Goal: Task Accomplishment & Management: Manage account settings

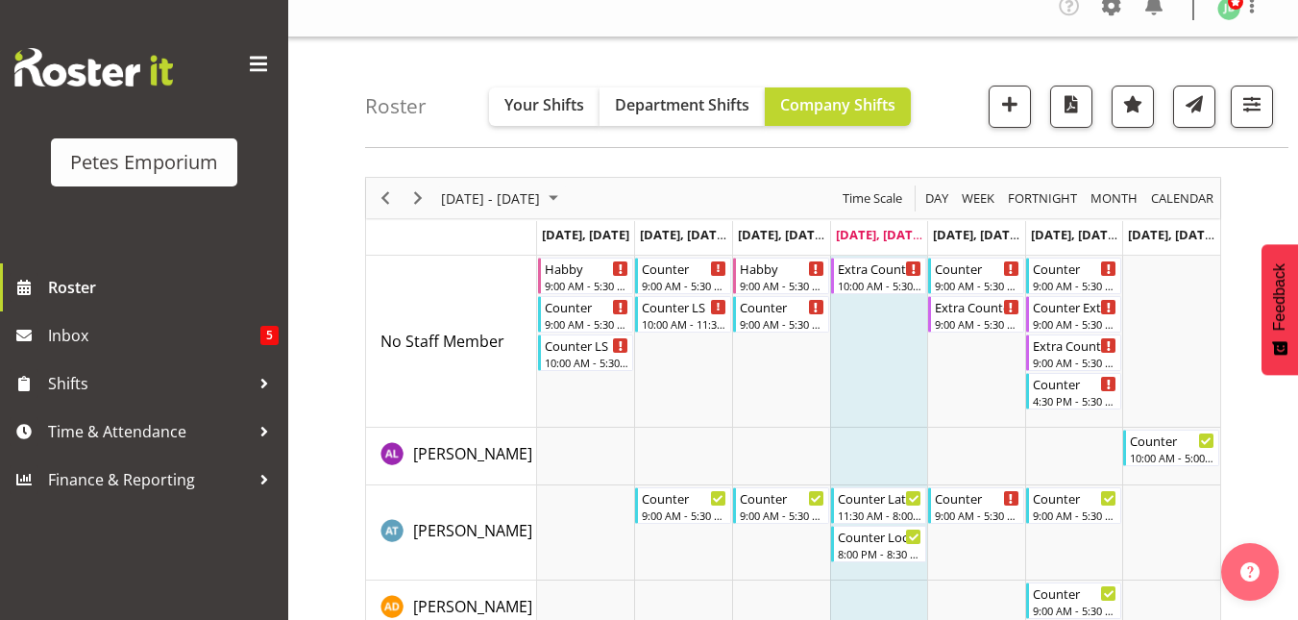
scroll to position [20, 0]
click at [1252, 110] on span "button" at bounding box center [1251, 102] width 25 height 25
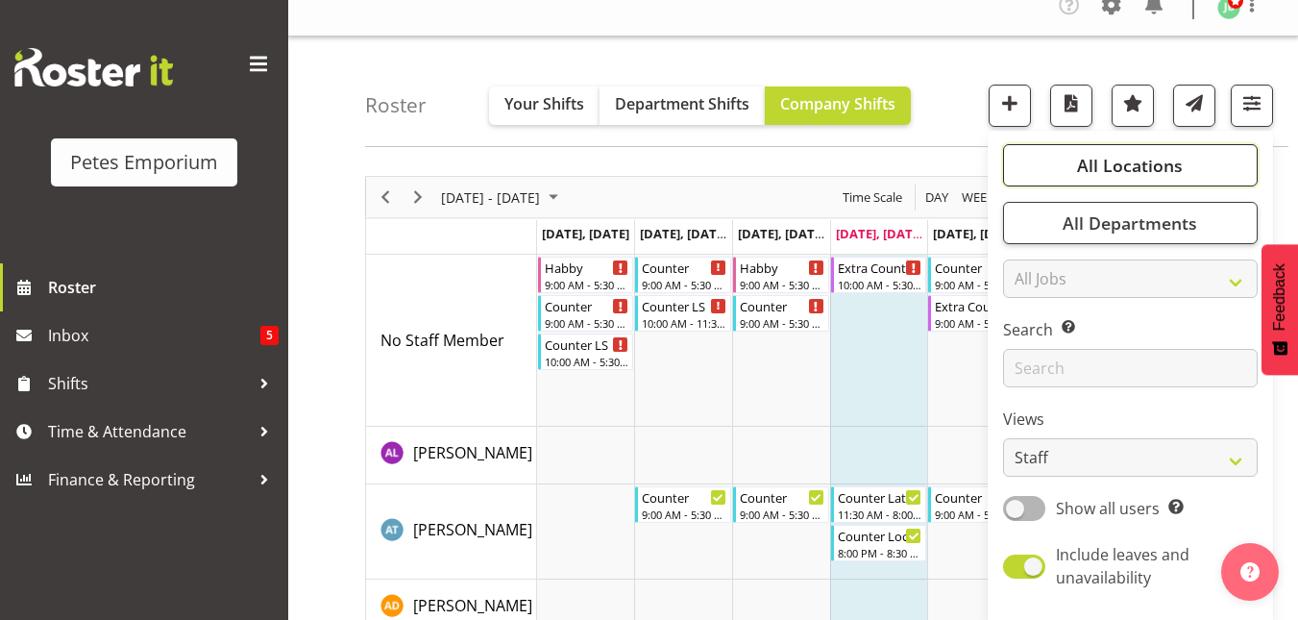
click at [1159, 159] on span "All Locations" at bounding box center [1130, 165] width 106 height 23
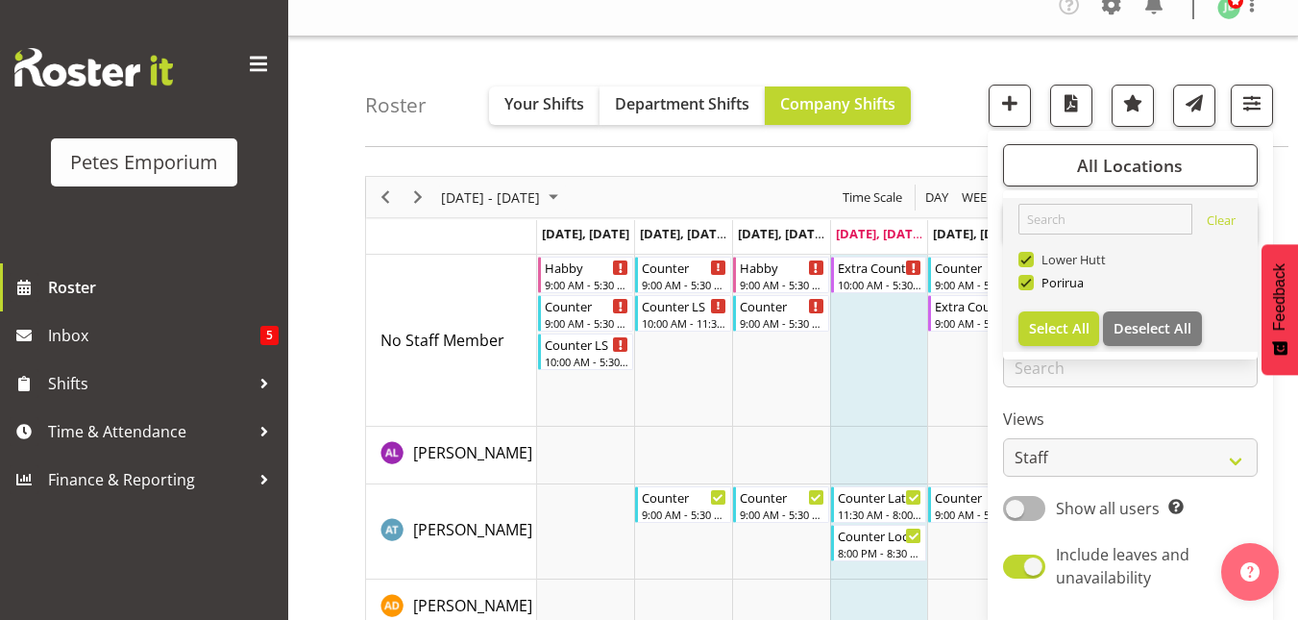
click at [1026, 261] on span at bounding box center [1025, 259] width 15 height 15
click at [1026, 261] on input "Lower Hutt" at bounding box center [1024, 260] width 12 height 12
checkbox input "false"
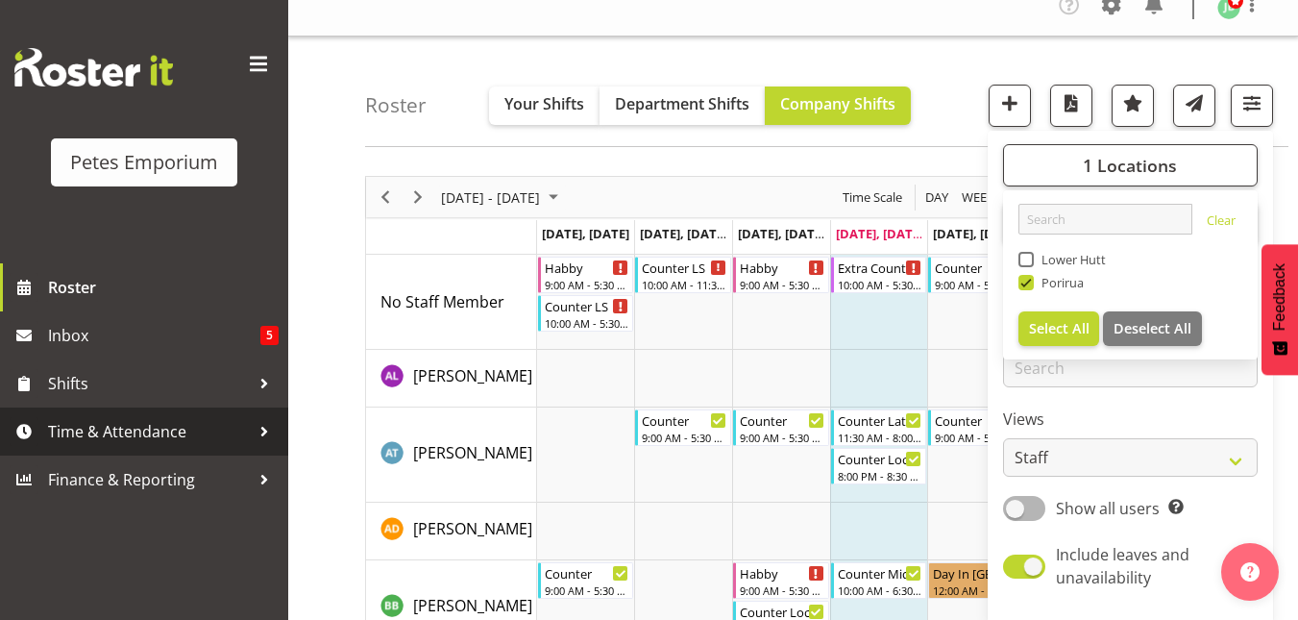
click at [85, 436] on span "Time & Attendance" at bounding box center [149, 431] width 202 height 29
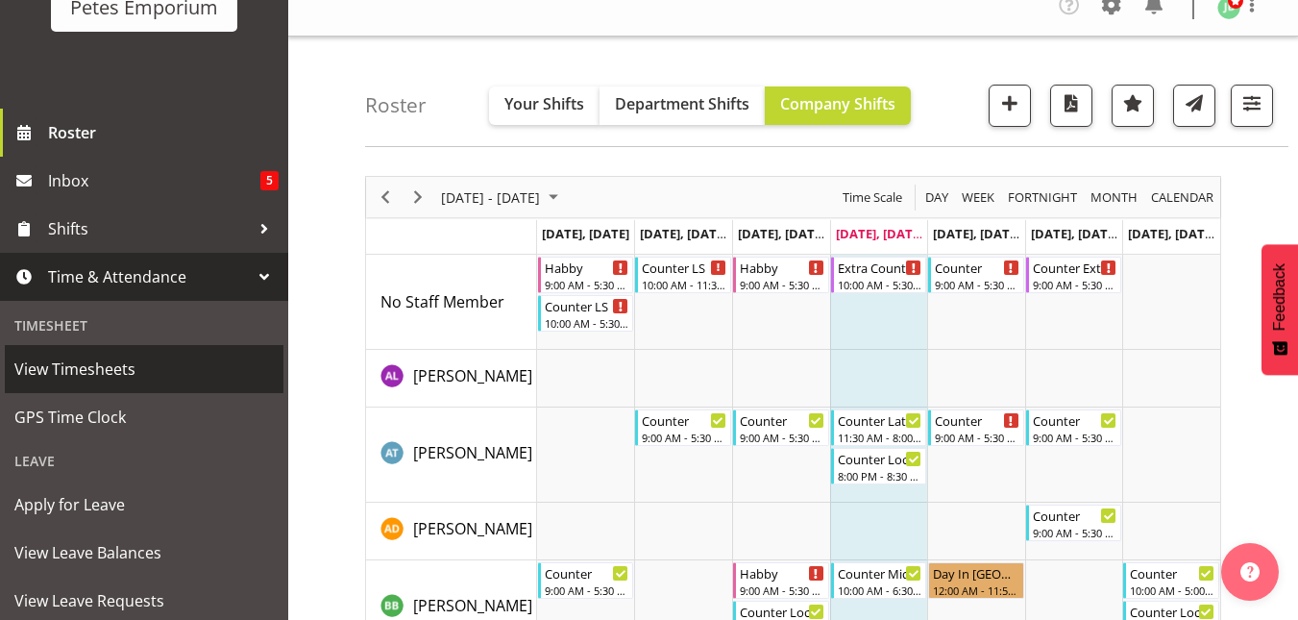
scroll to position [185, 0]
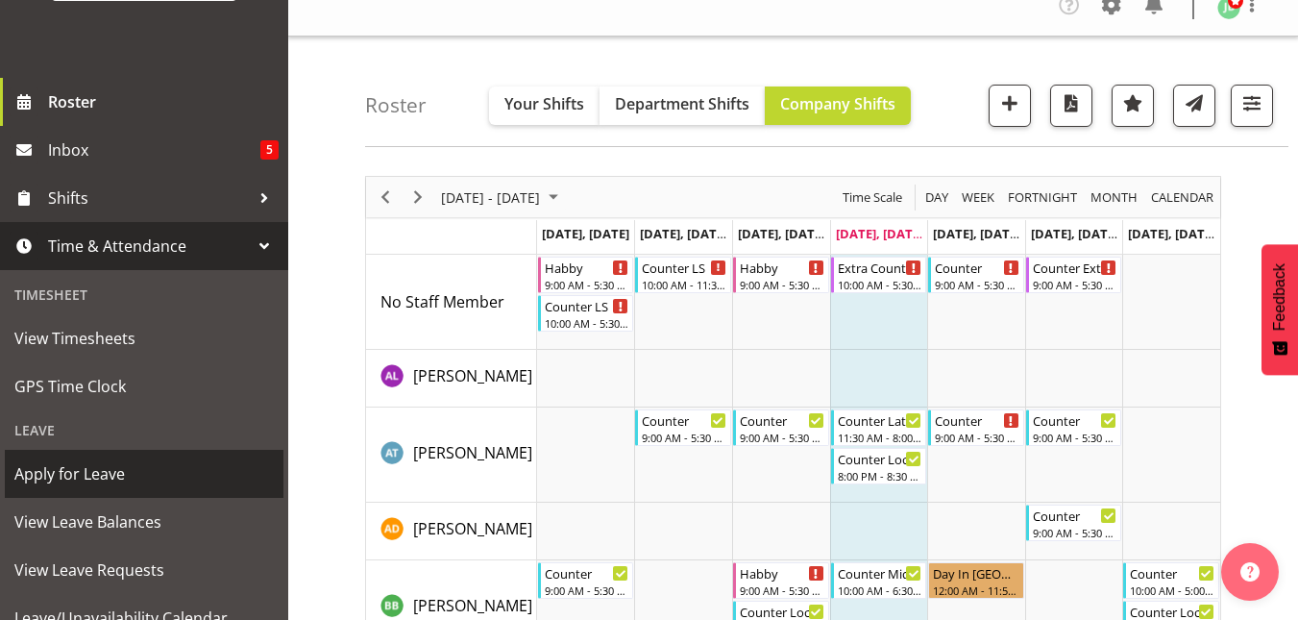
click at [85, 468] on span "Apply for Leave" at bounding box center [143, 473] width 259 height 29
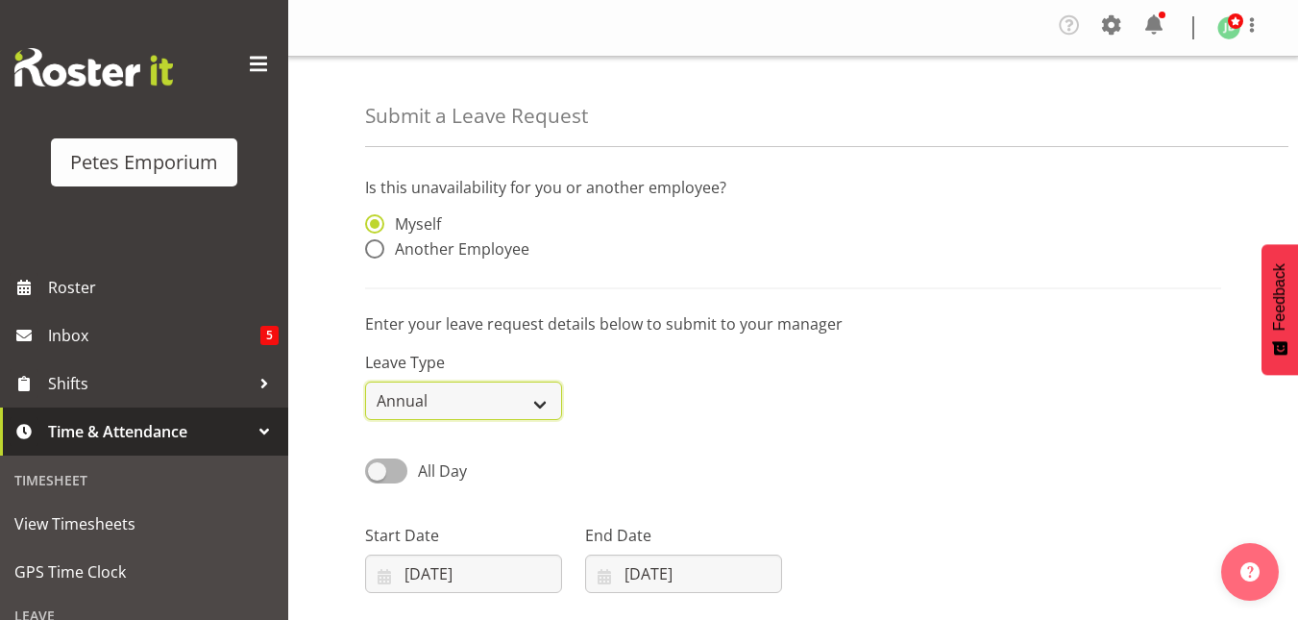
click at [548, 401] on select "Annual Sick Leave Without Pay Bereavement Domestic Violence Parental Jury Servi…" at bounding box center [463, 400] width 197 height 38
select select "Sick"
click at [365, 381] on select "Annual Sick Leave Without Pay Bereavement Domestic Violence Parental Jury Servi…" at bounding box center [463, 400] width 197 height 38
click at [373, 254] on span at bounding box center [374, 248] width 19 height 19
click at [373, 254] on input "Another Employee" at bounding box center [371, 249] width 12 height 12
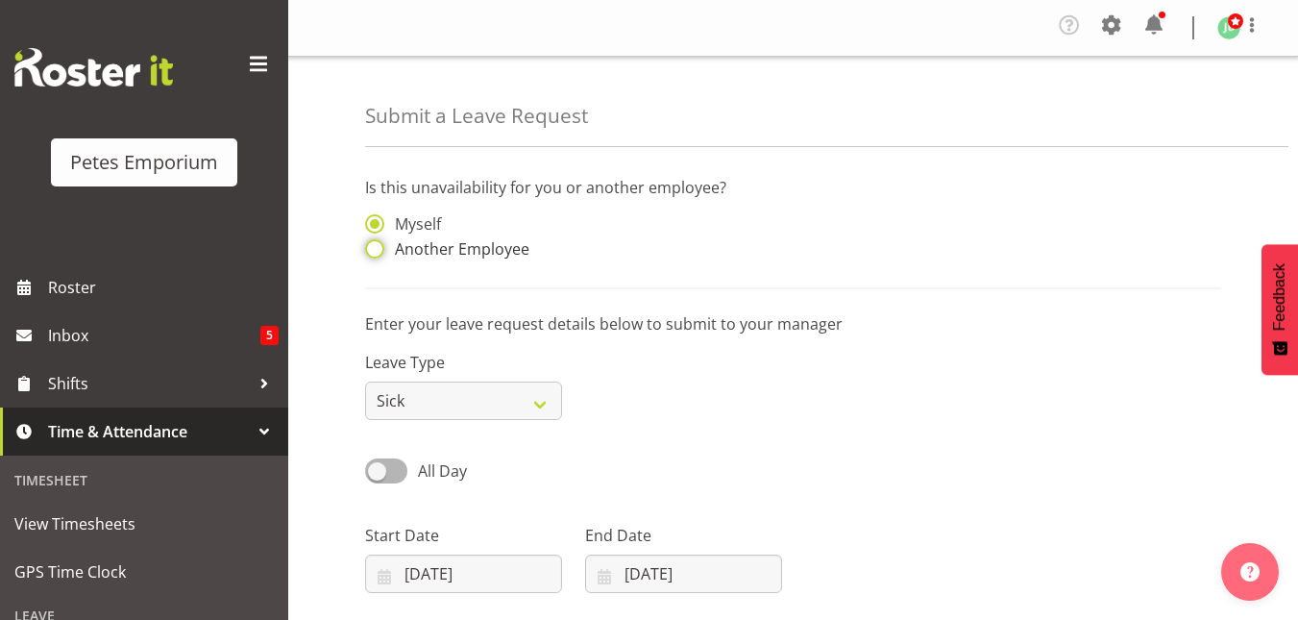
radio input "true"
click at [636, 246] on input "text" at bounding box center [683, 233] width 197 height 38
click at [640, 277] on span "[PERSON_NAME]" at bounding box center [659, 281] width 119 height 21
type input "[PERSON_NAME]"
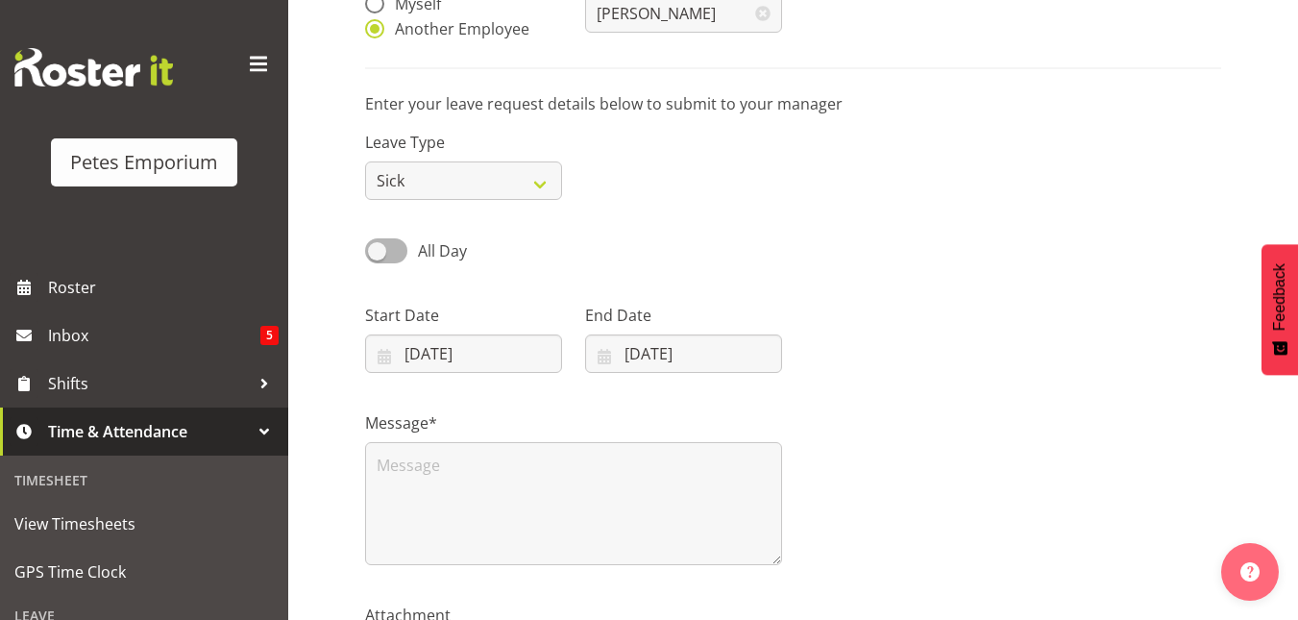
scroll to position [223, 0]
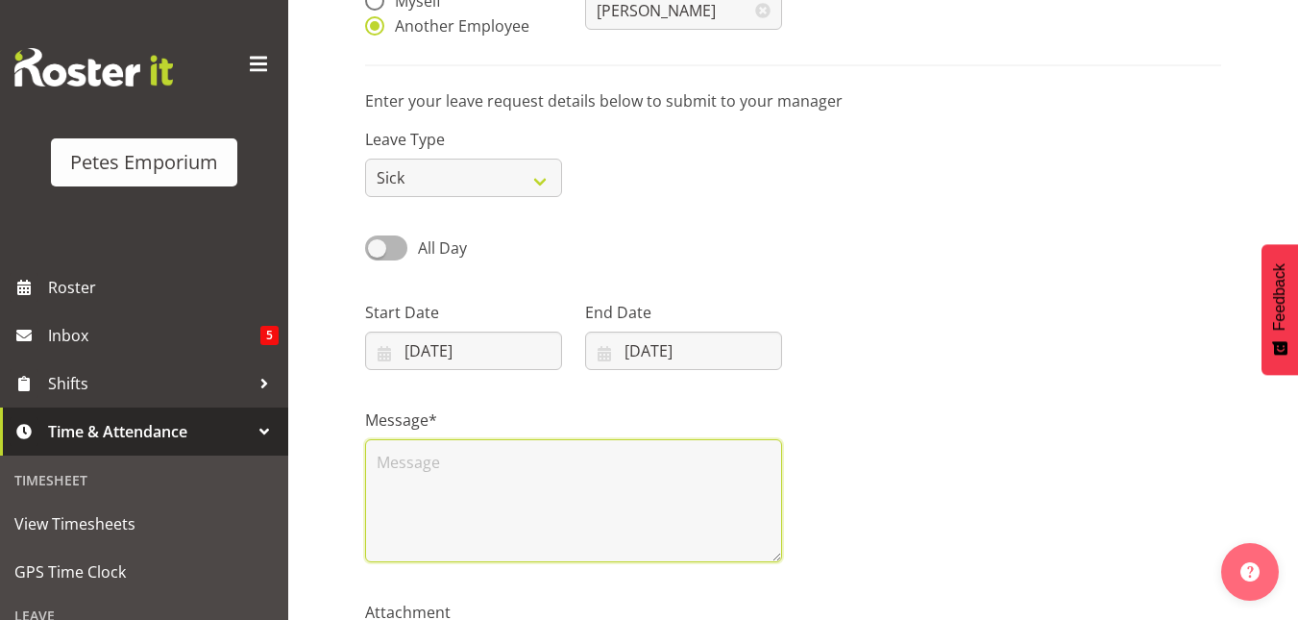
click at [451, 457] on textarea at bounding box center [573, 500] width 417 height 123
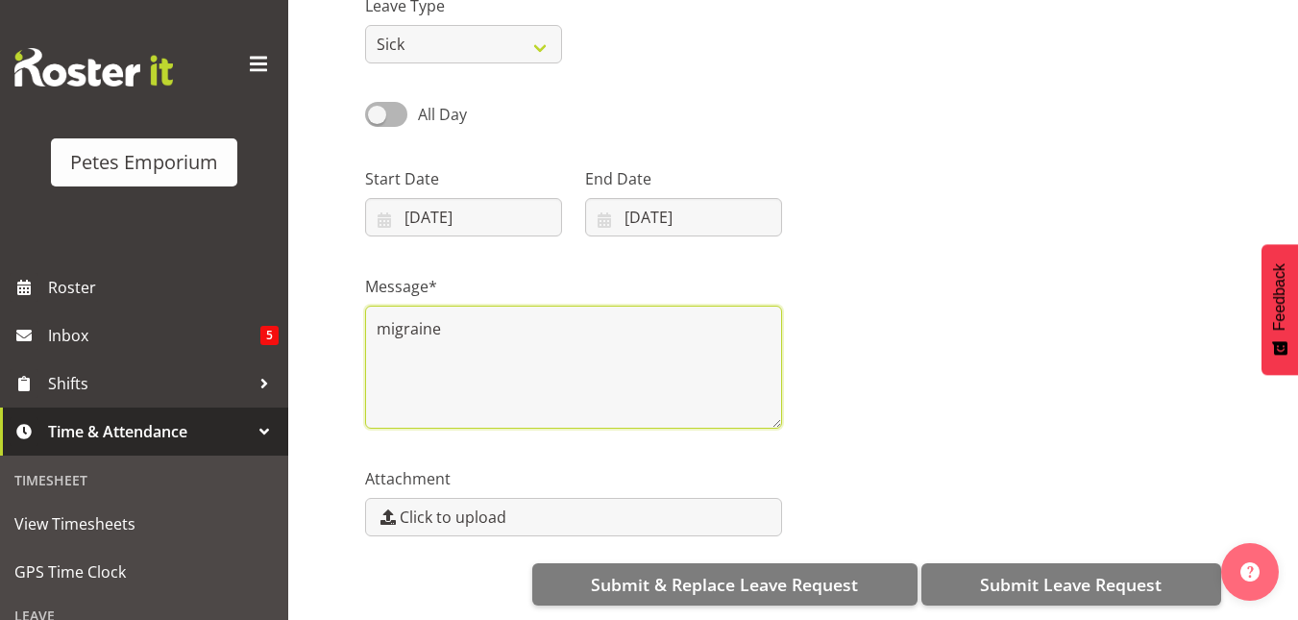
scroll to position [371, 0]
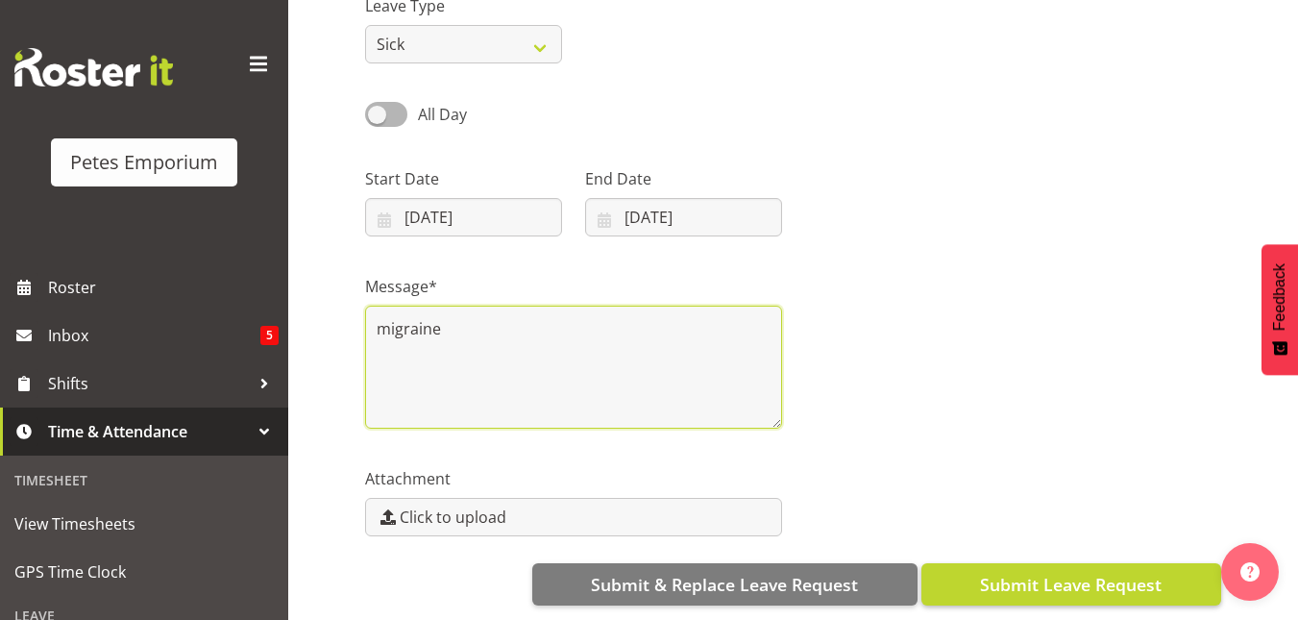
type textarea "migraine"
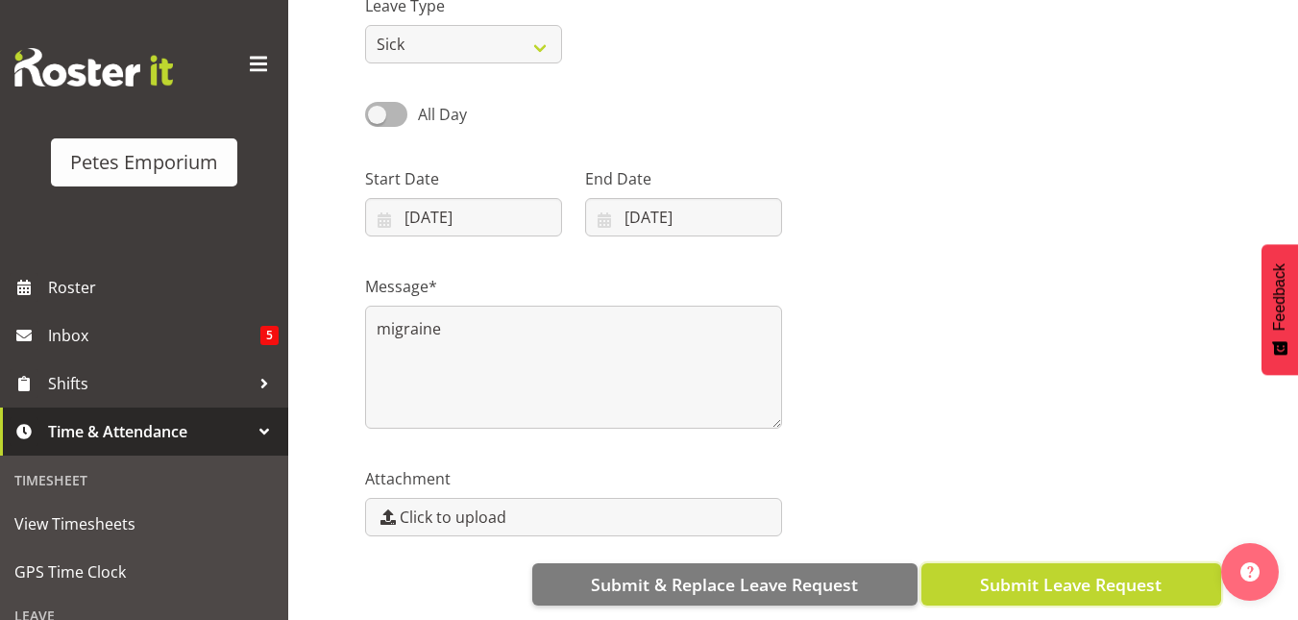
click at [1048, 574] on span "Submit Leave Request" at bounding box center [1071, 584] width 182 height 25
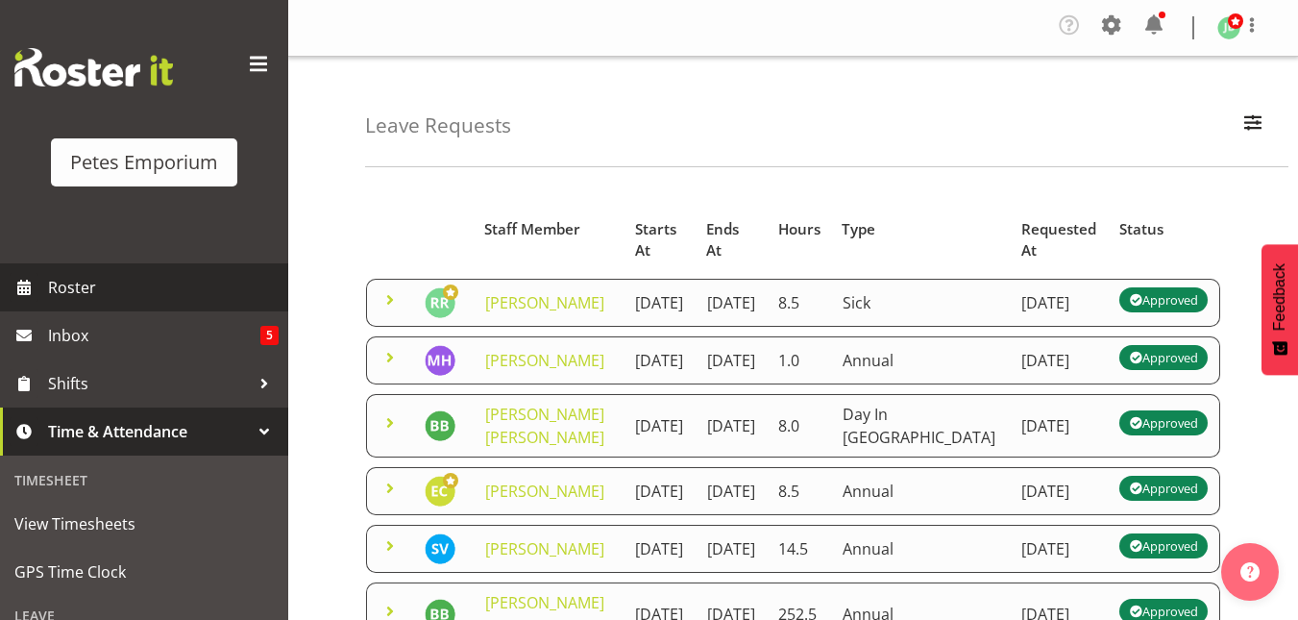
click at [167, 298] on span "Roster" at bounding box center [163, 287] width 231 height 29
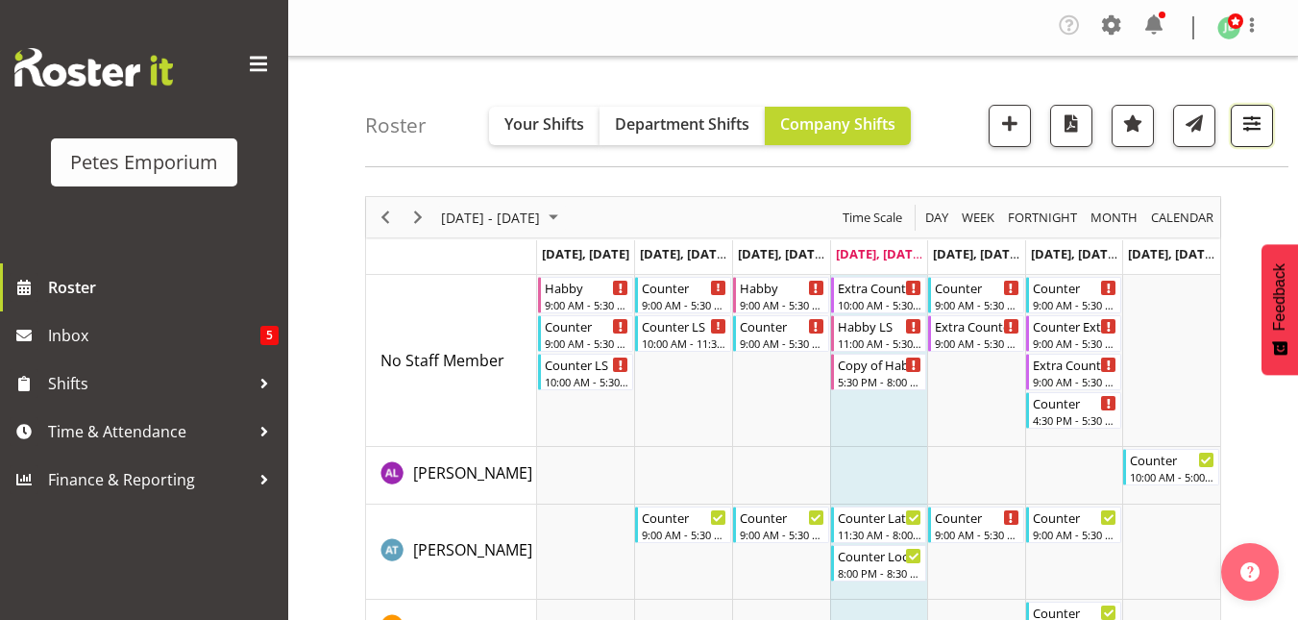
click at [1262, 118] on span "button" at bounding box center [1251, 122] width 25 height 25
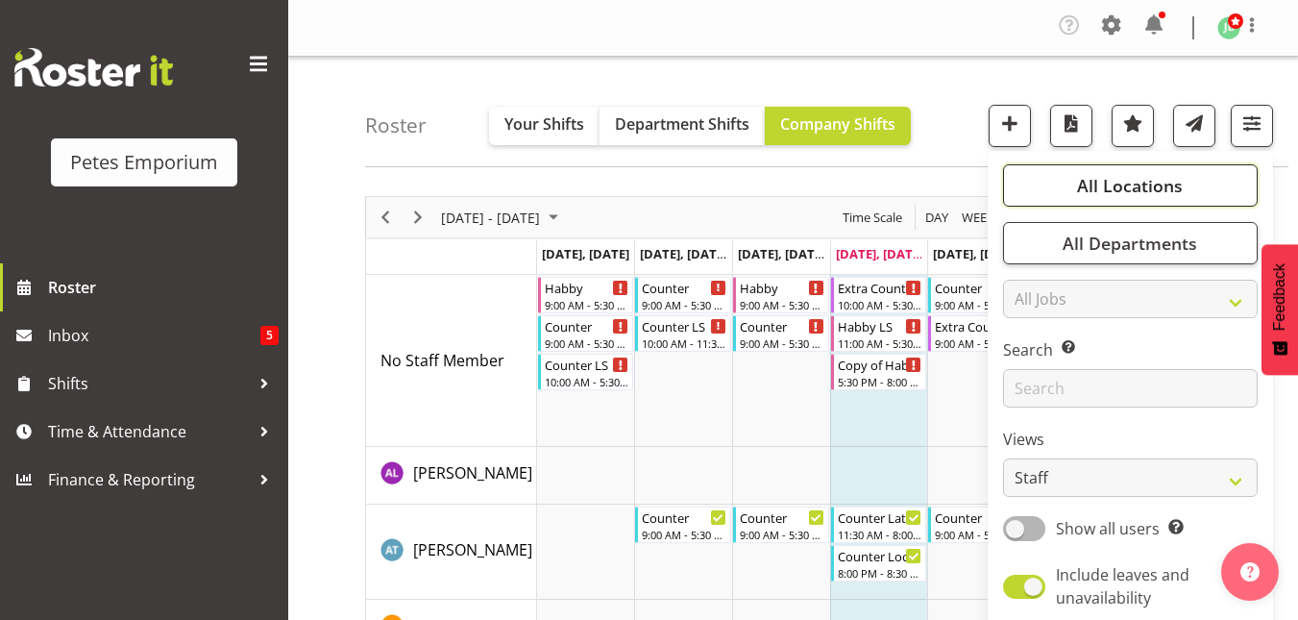
click at [1087, 190] on span "All Locations" at bounding box center [1130, 185] width 106 height 23
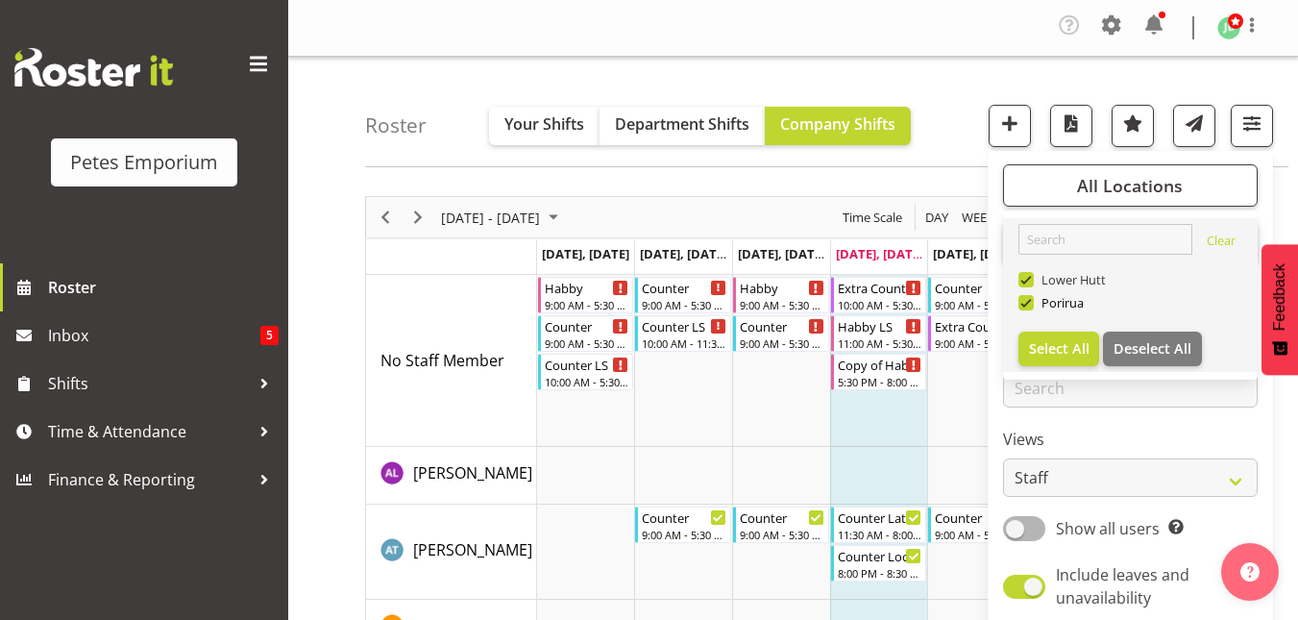
click at [1028, 280] on span at bounding box center [1025, 279] width 15 height 15
click at [1028, 280] on input "Lower Hutt" at bounding box center [1024, 280] width 12 height 12
checkbox input "false"
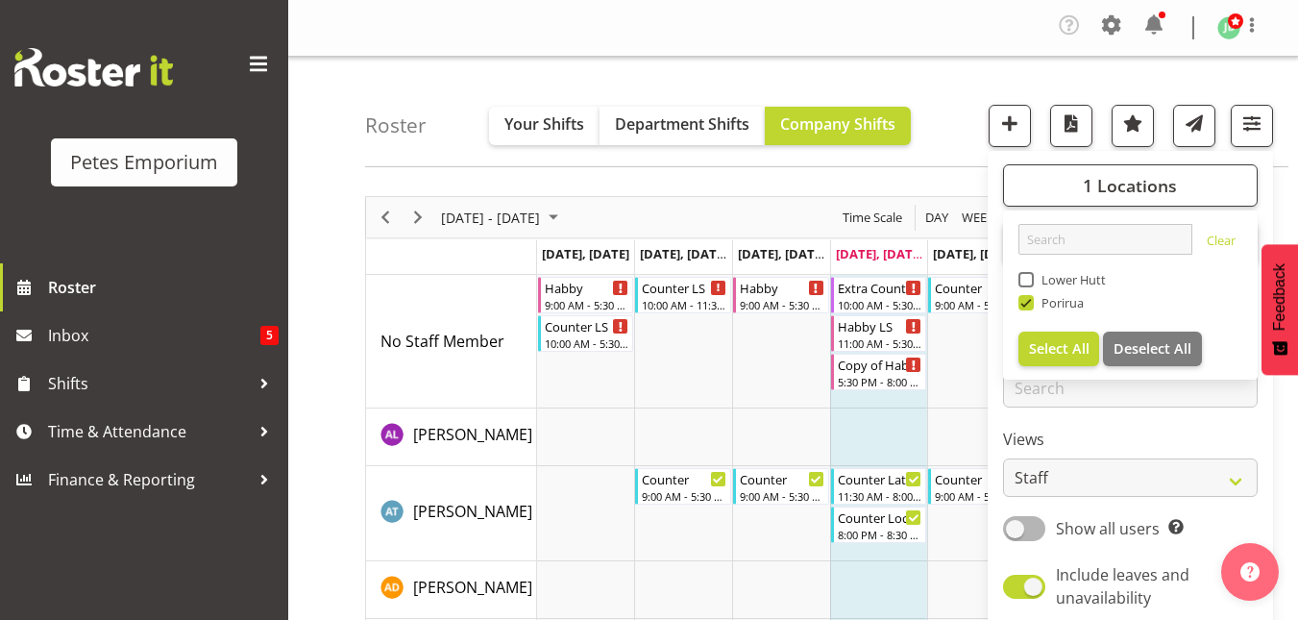
click at [959, 99] on div "Roster Your Shifts Department Shifts Company Shifts 1 Locations Clear [GEOGRAPH…" at bounding box center [826, 112] width 923 height 110
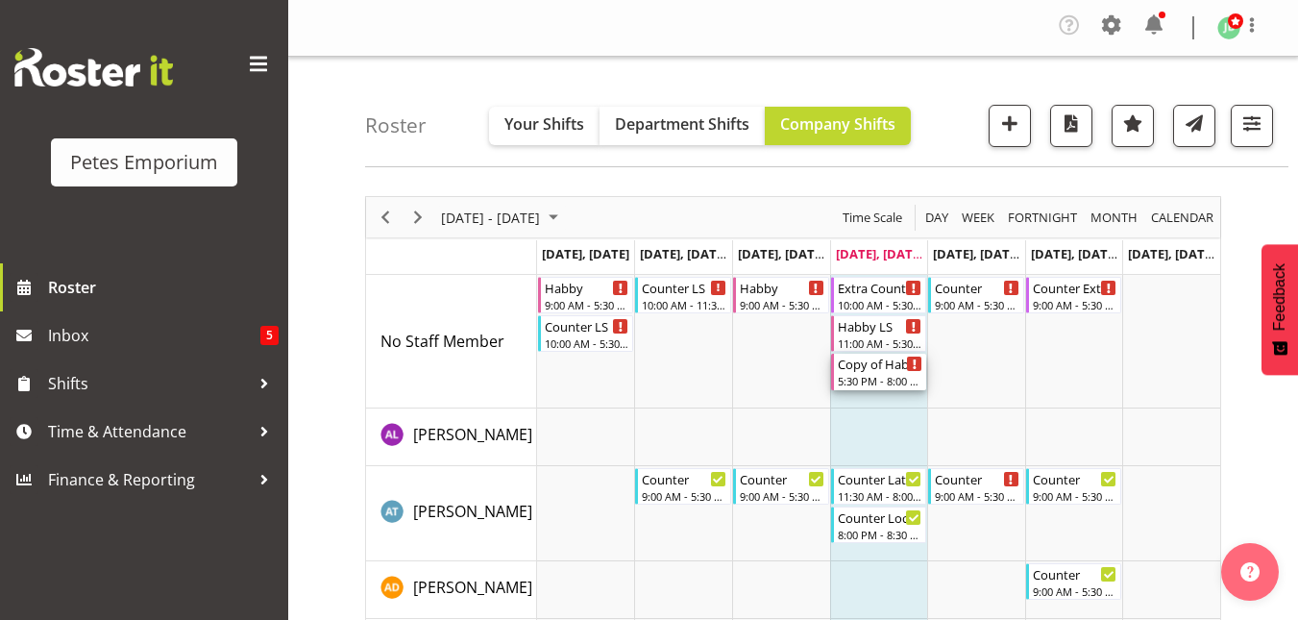
click at [869, 381] on div "5:30 PM - 8:00 PM" at bounding box center [880, 380] width 85 height 15
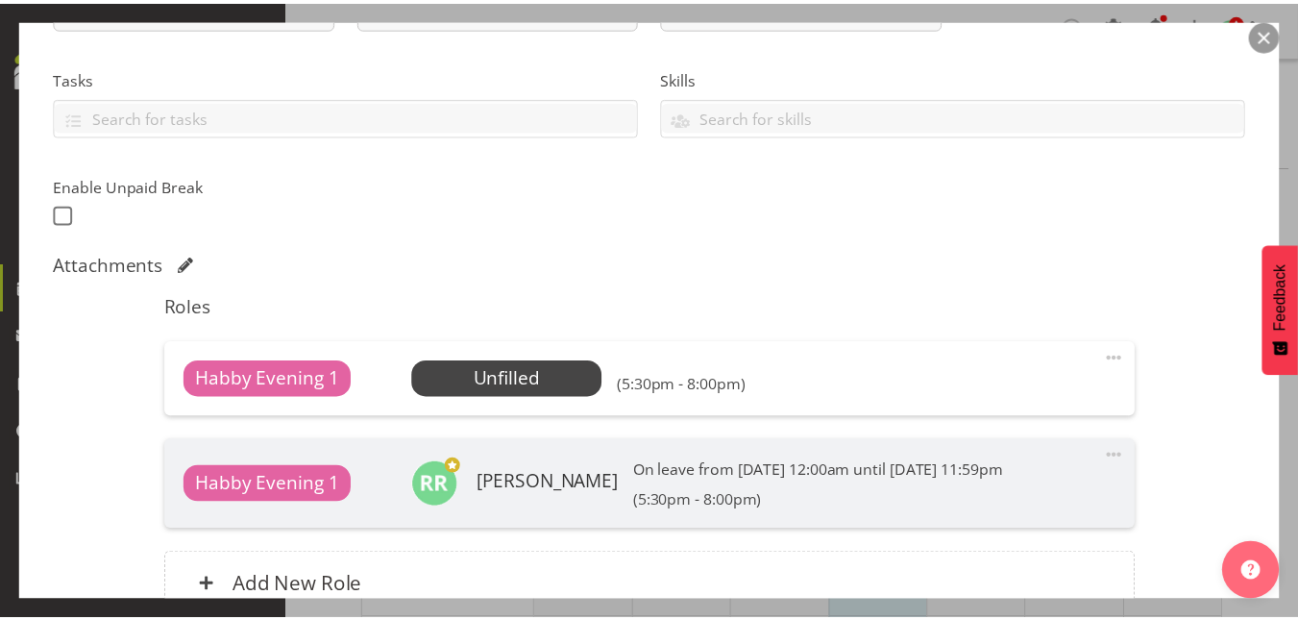
scroll to position [378, 0]
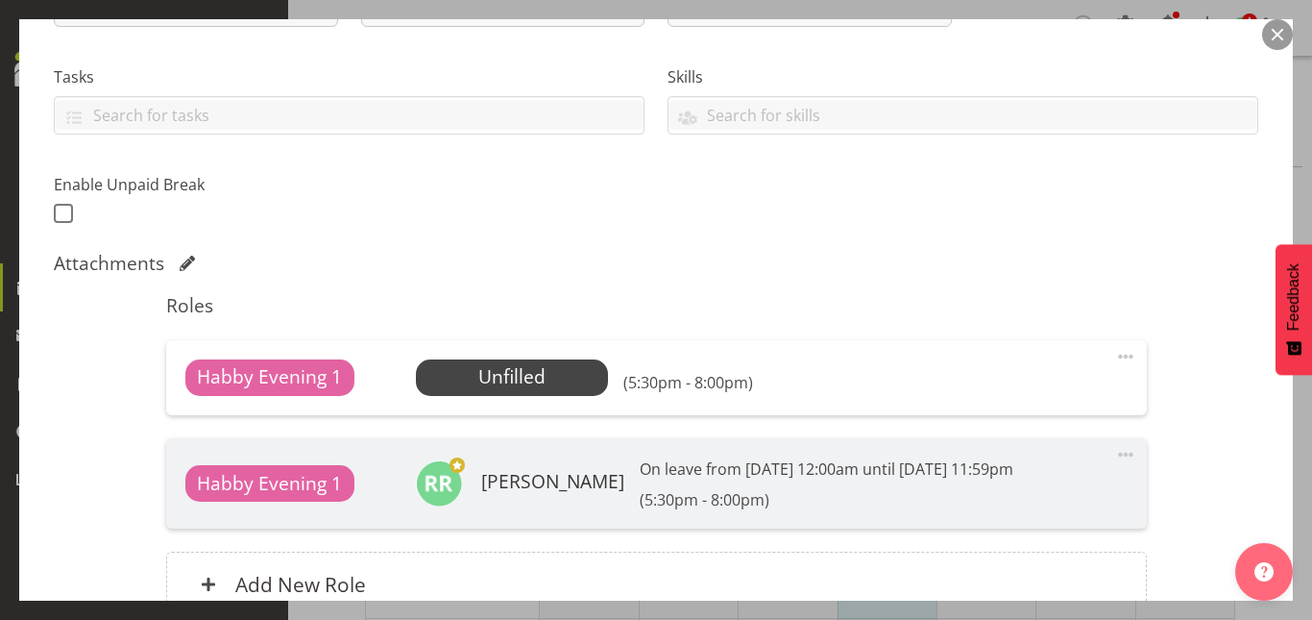
click at [1286, 39] on button "button" at bounding box center [1277, 34] width 31 height 31
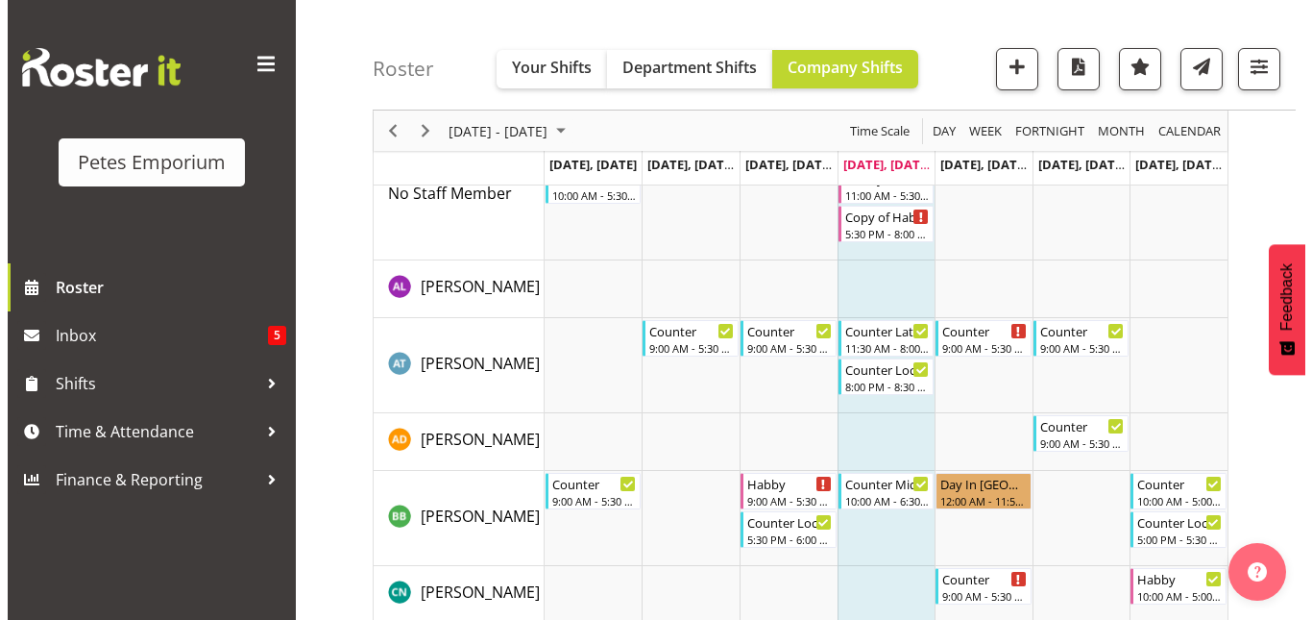
scroll to position [149, 0]
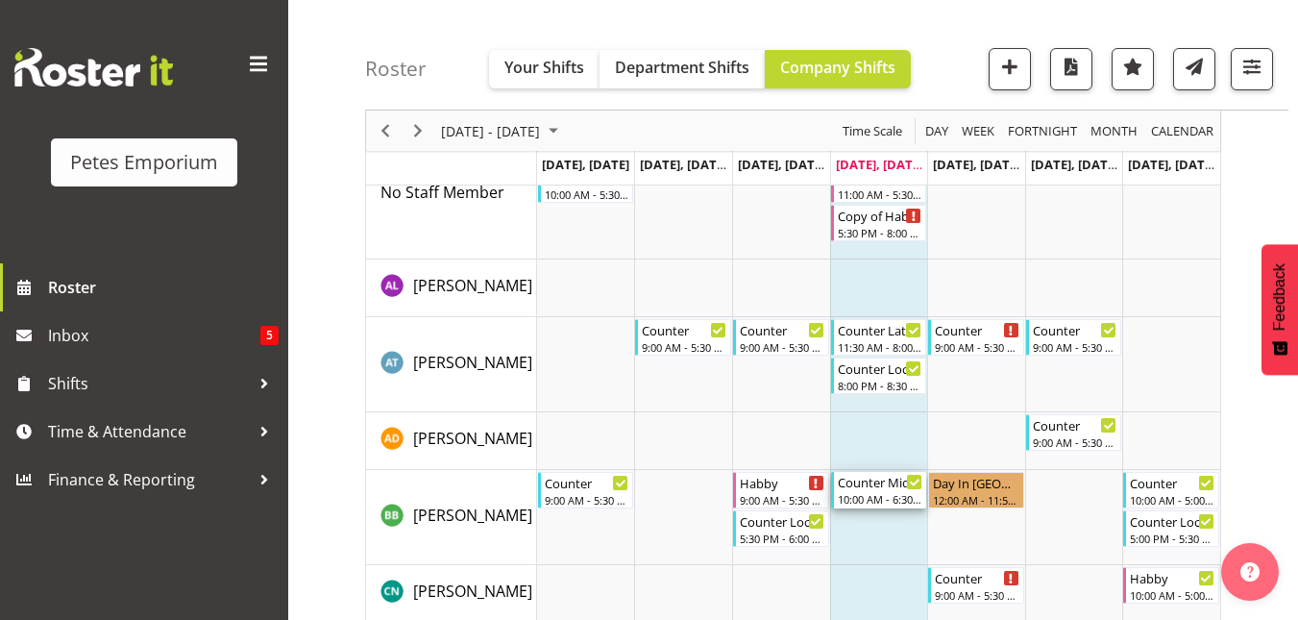
click at [892, 493] on div "10:00 AM - 6:30 PM" at bounding box center [880, 498] width 85 height 15
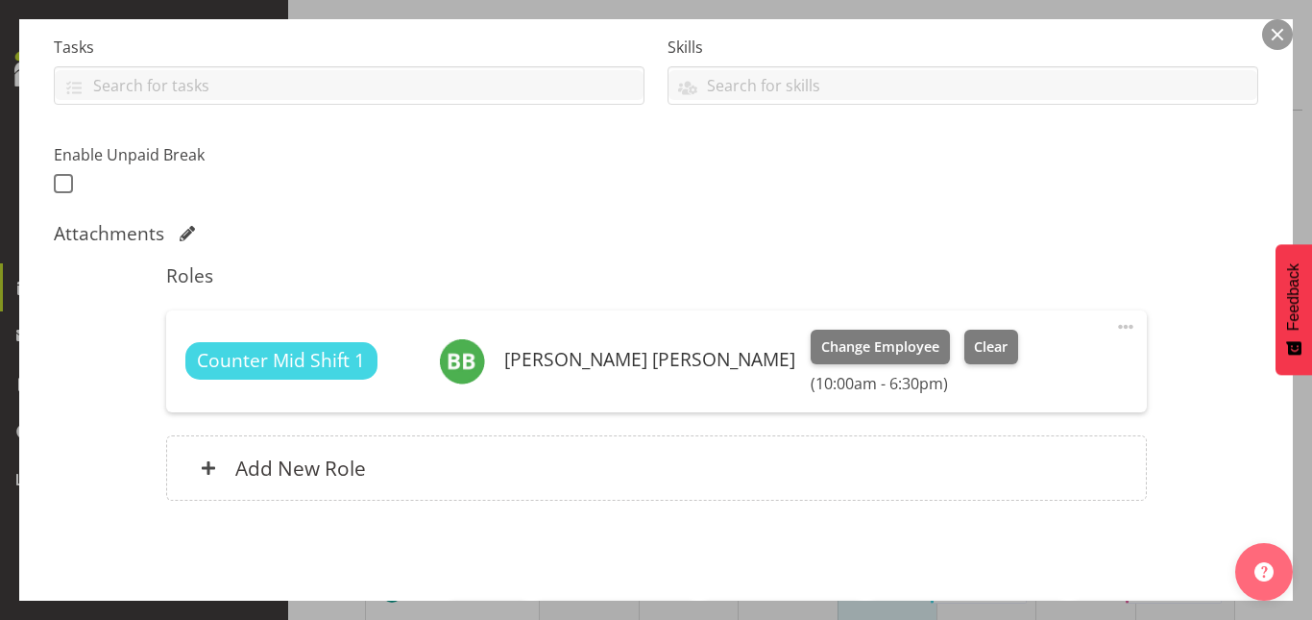
scroll to position [410, 0]
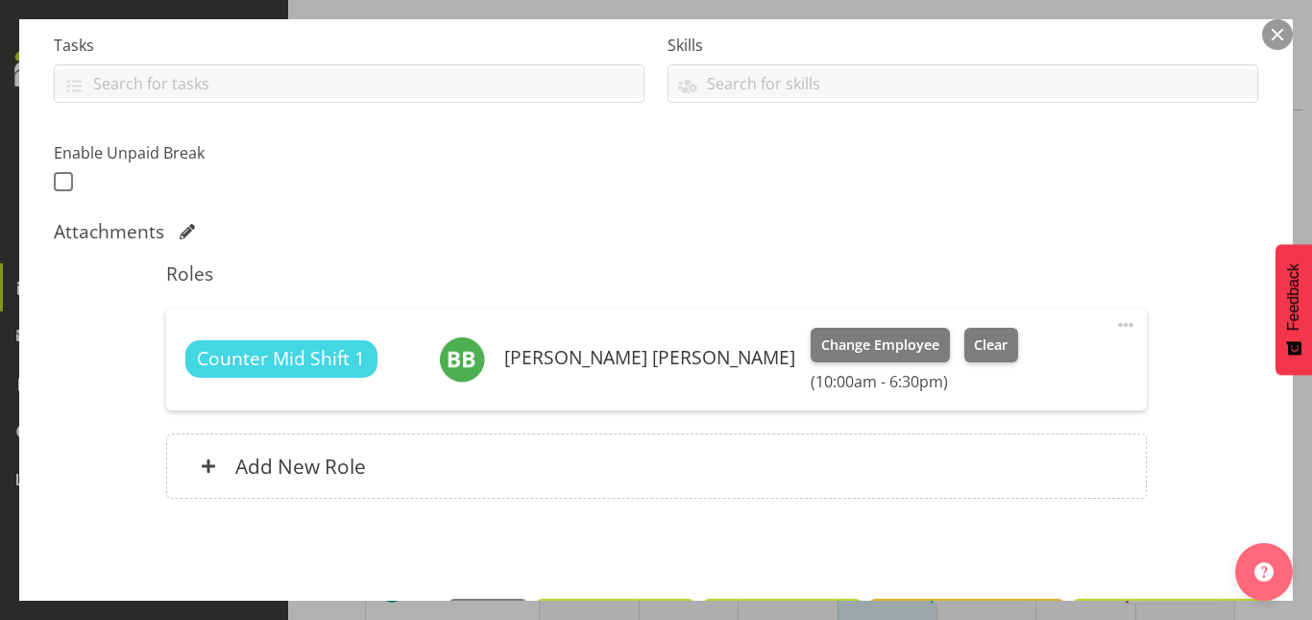
click at [1115, 326] on span at bounding box center [1125, 324] width 23 height 23
click at [974, 344] on span "Clear" at bounding box center [991, 344] width 34 height 21
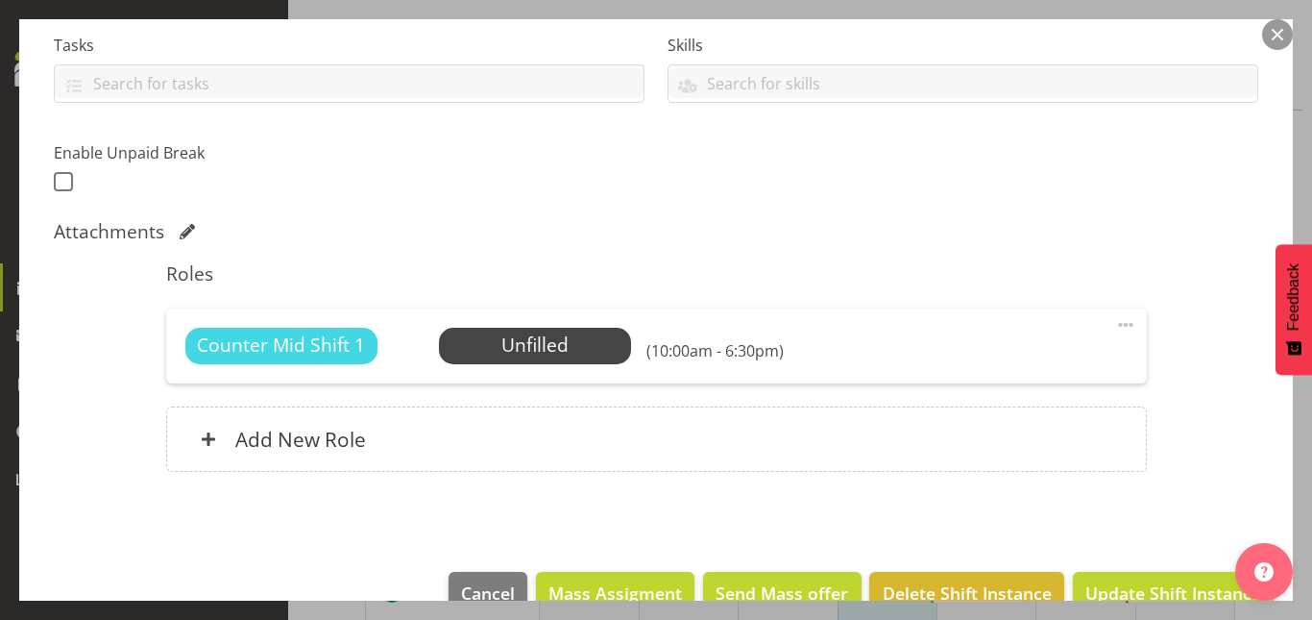
scroll to position [452, 0]
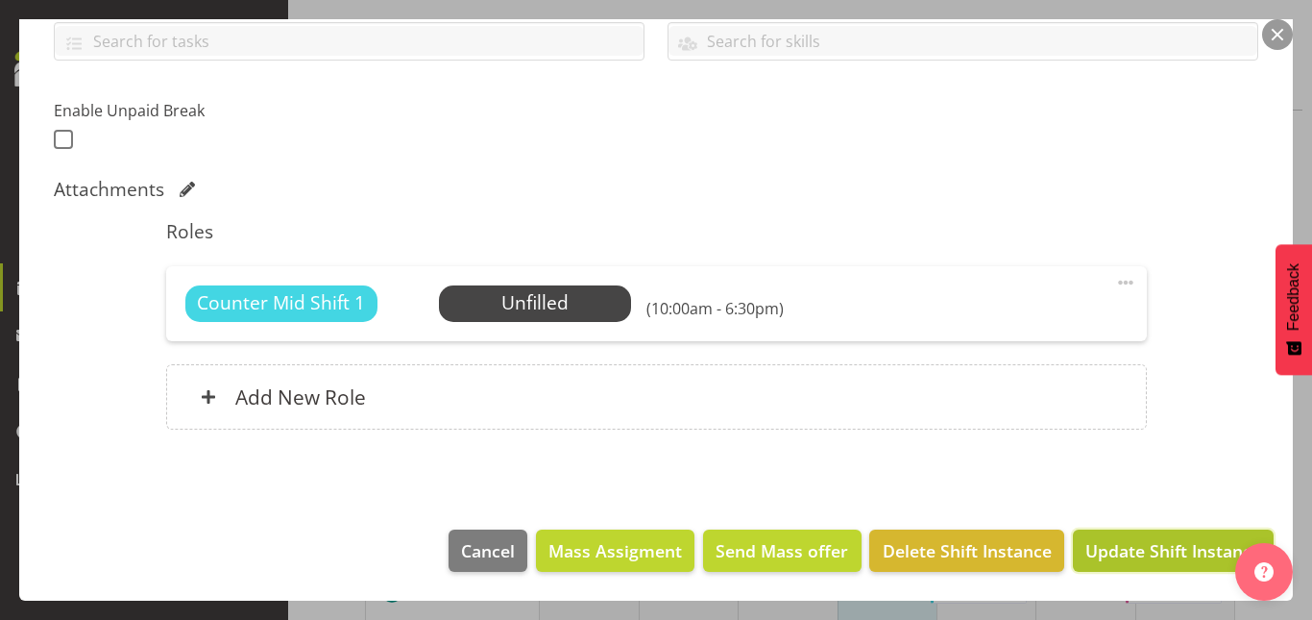
click at [1167, 557] on span "Update Shift Instance" at bounding box center [1173, 550] width 176 height 25
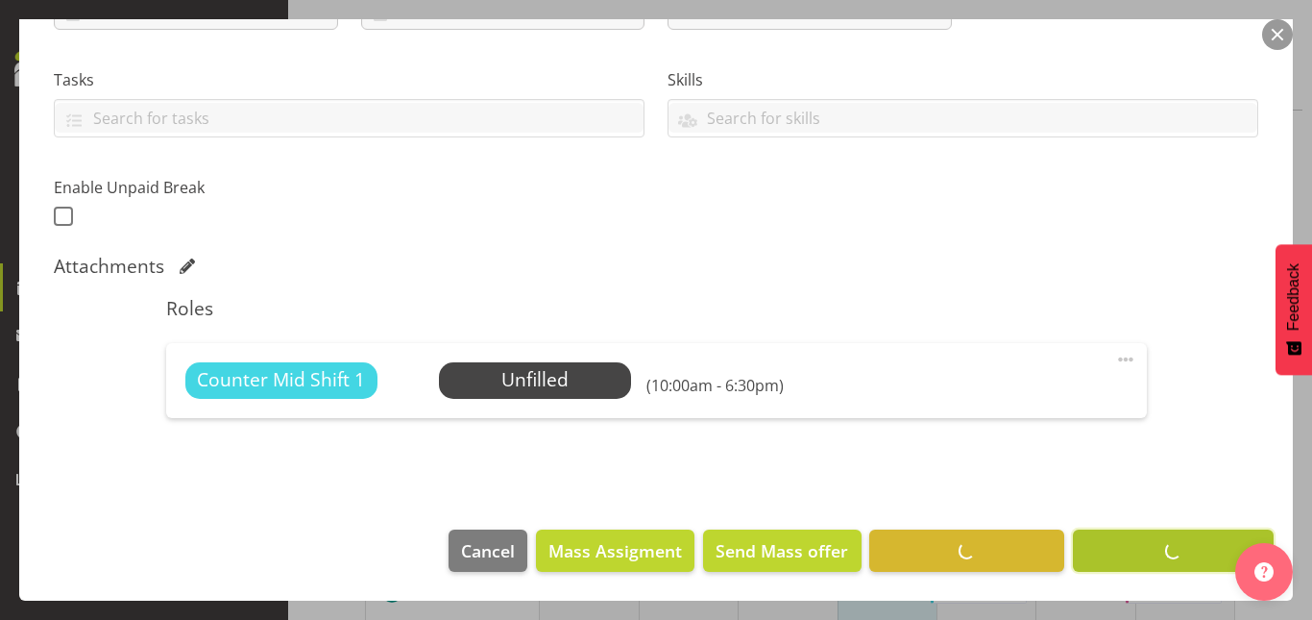
scroll to position [376, 0]
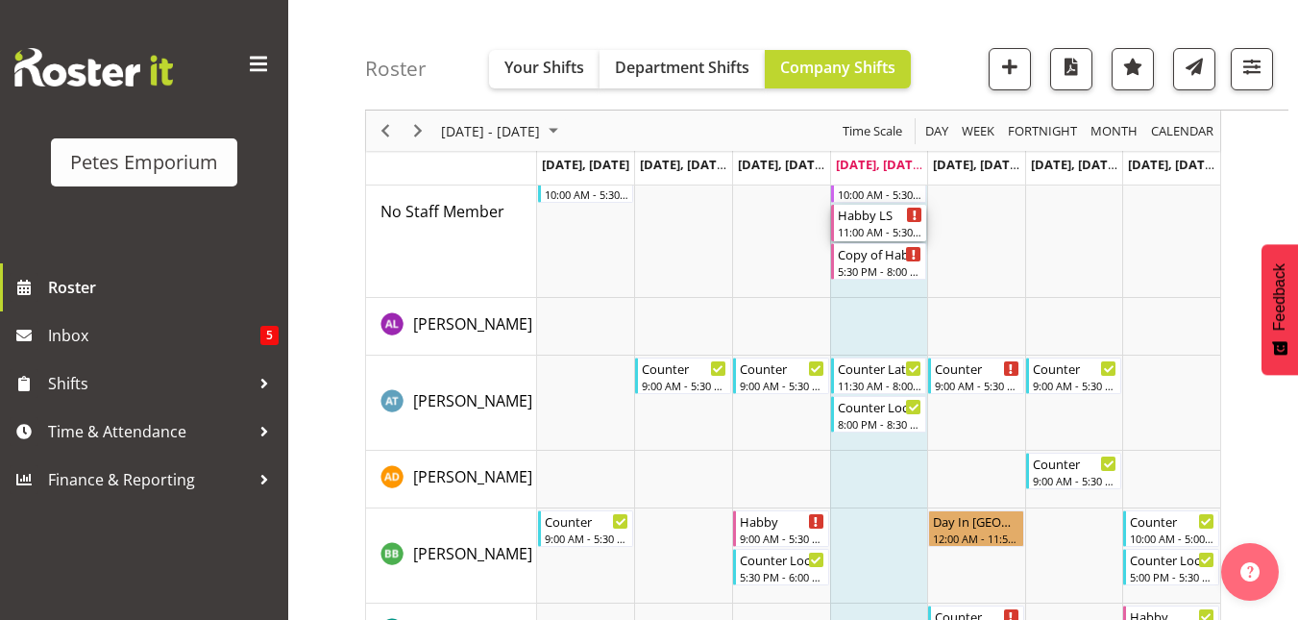
click at [867, 214] on div "Habby LS" at bounding box center [880, 214] width 85 height 19
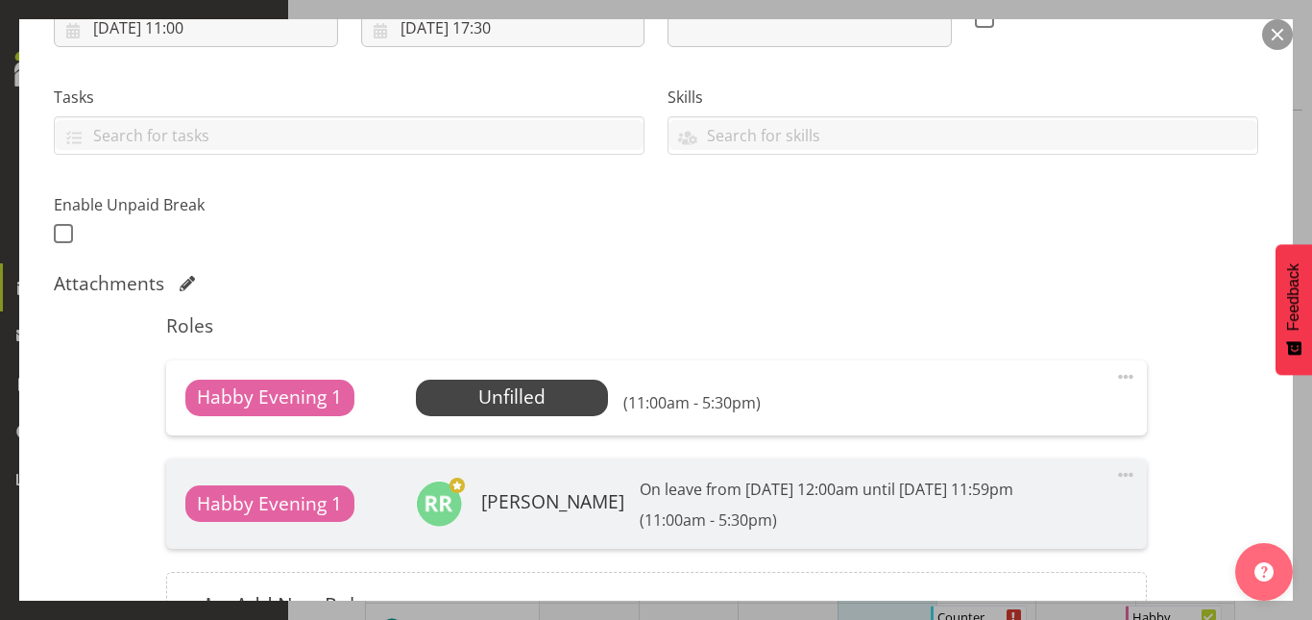
scroll to position [359, 0]
click at [1114, 378] on span at bounding box center [1125, 375] width 23 height 23
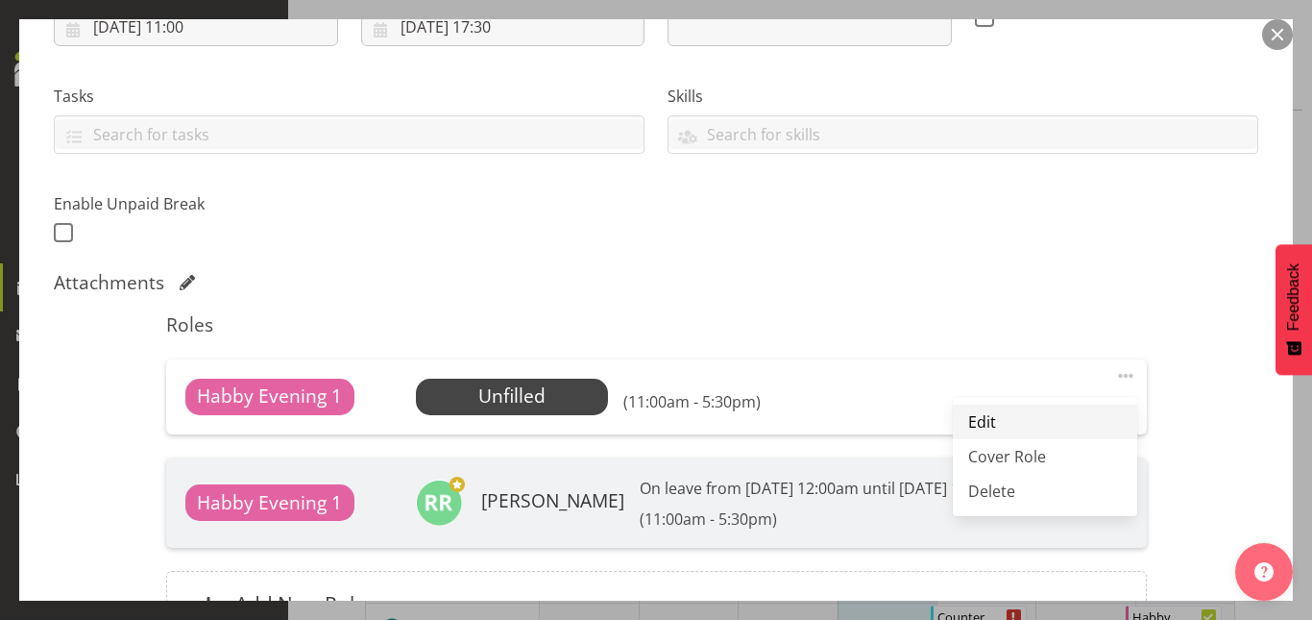
click at [992, 420] on link "Edit" at bounding box center [1045, 421] width 184 height 35
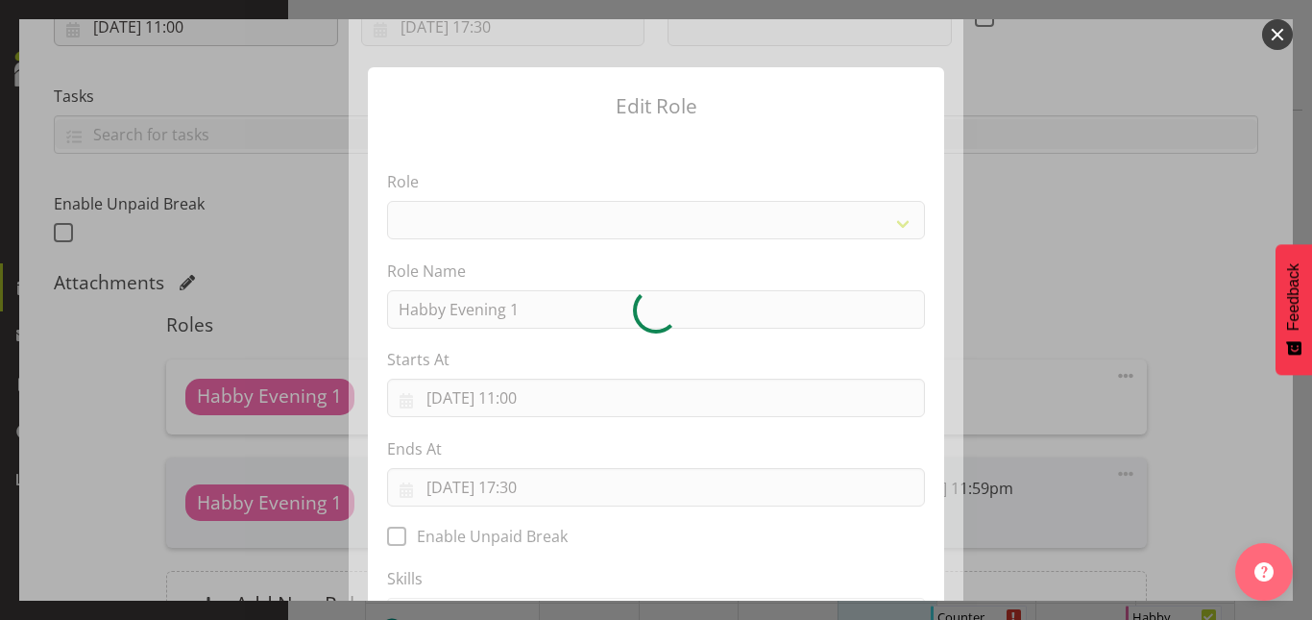
select select "156"
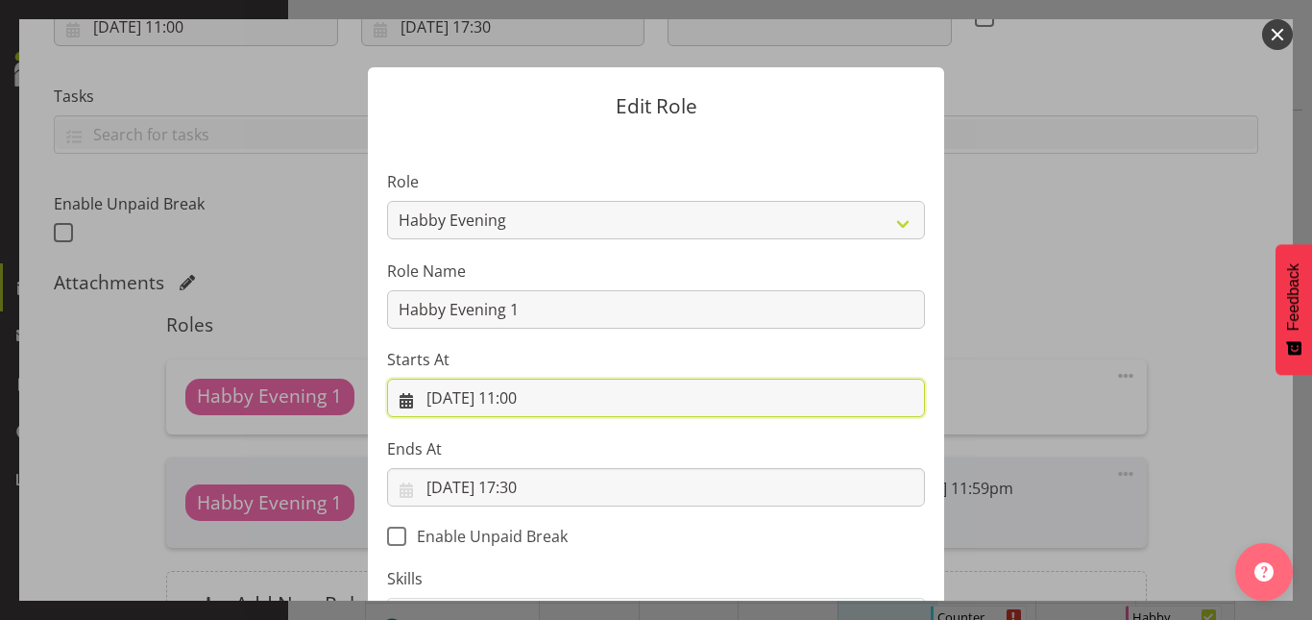
click at [530, 409] on input "[DATE] 11:00" at bounding box center [656, 397] width 538 height 38
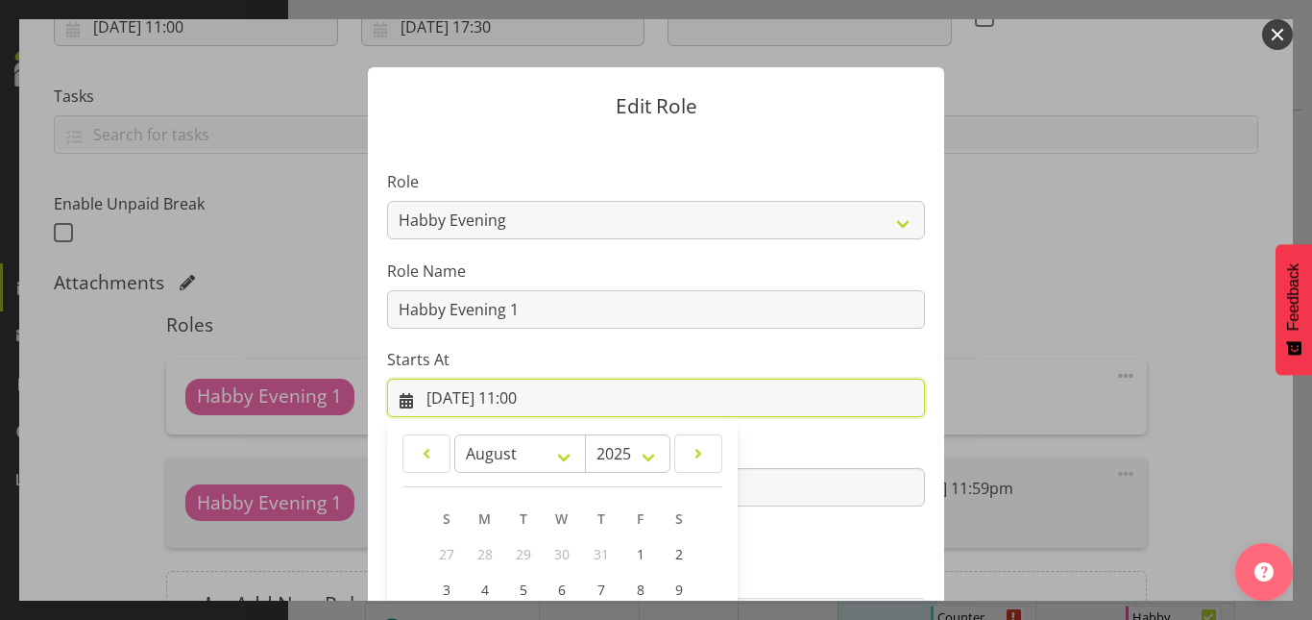
scroll to position [255, 0]
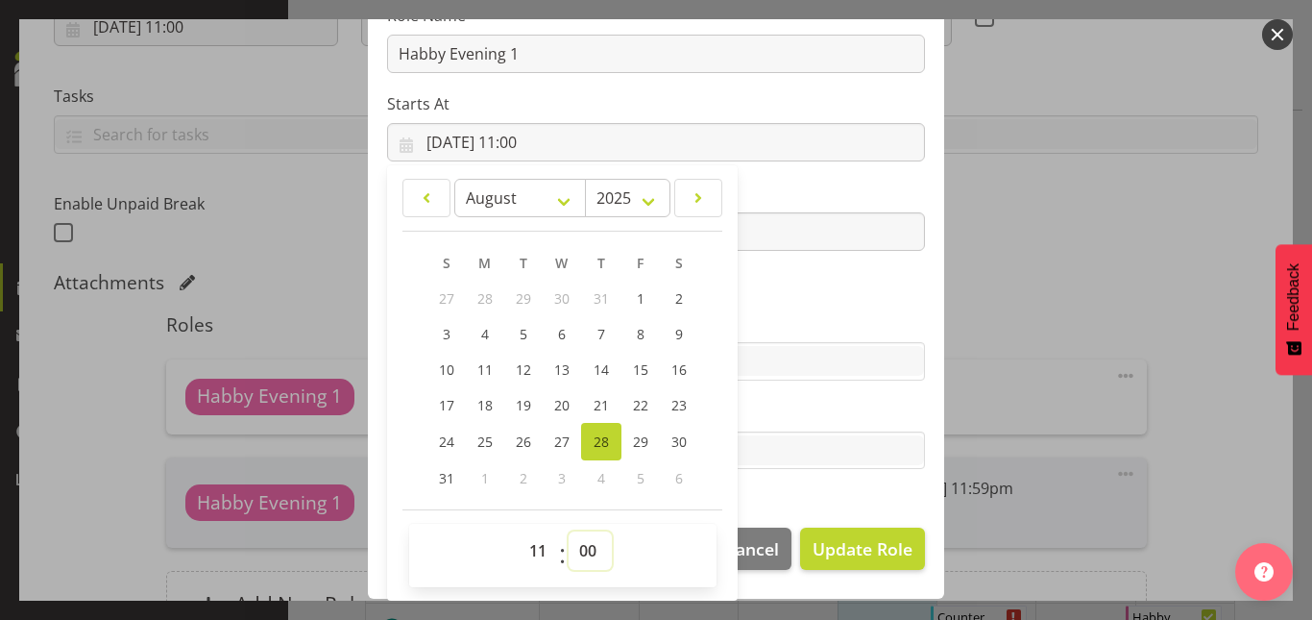
click at [582, 555] on select "00 01 02 03 04 05 06 07 08 09 10 11 12 13 14 15 16 17 18 19 20 21 22 23 24 25 2…" at bounding box center [590, 550] width 43 height 38
select select "30"
click at [569, 531] on select "00 01 02 03 04 05 06 07 08 09 10 11 12 13 14 15 16 17 18 19 20 21 22 23 24 25 2…" at bounding box center [590, 550] width 43 height 38
type input "[DATE] 11:30"
click at [887, 281] on section "Role Counter Counter Evening Counter Late Shift Counter Lock Up Counter Mid Shi…" at bounding box center [656, 194] width 576 height 628
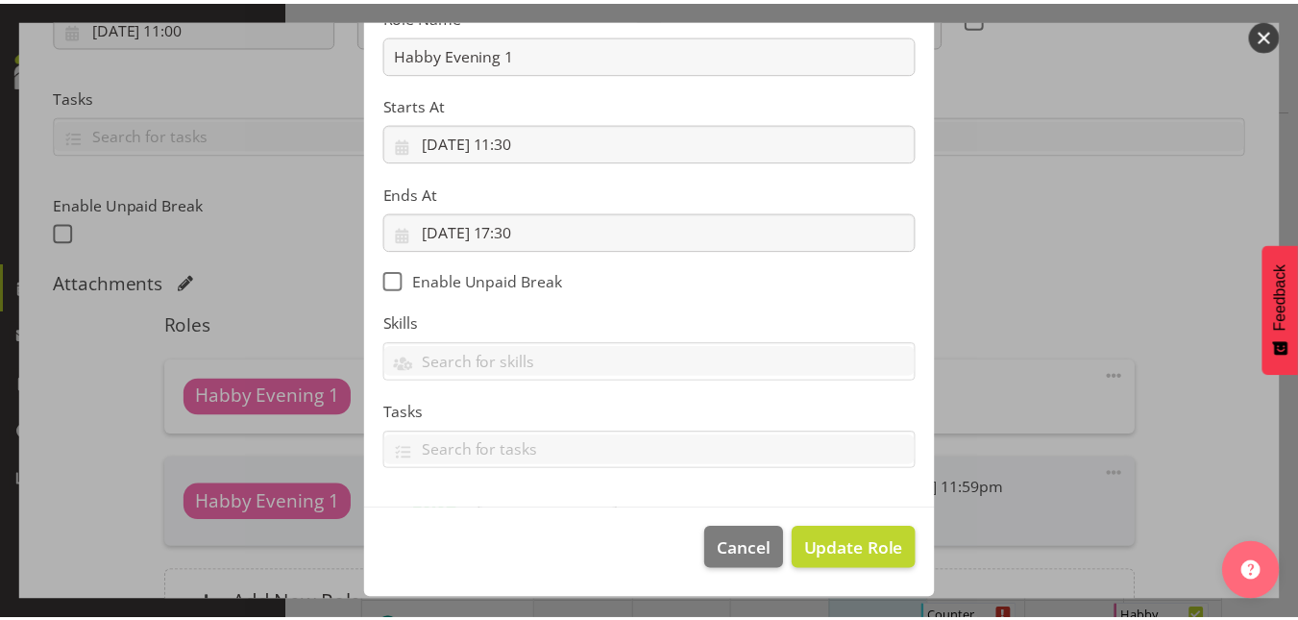
scroll to position [254, 0]
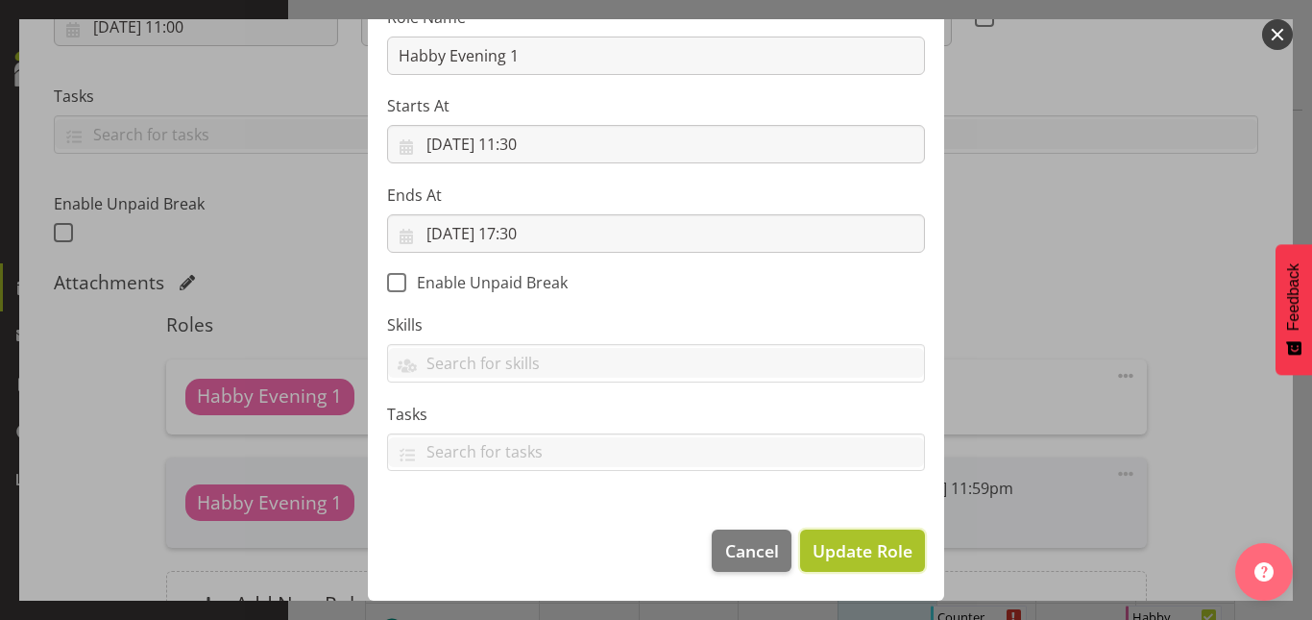
click at [877, 549] on span "Update Role" at bounding box center [863, 550] width 100 height 25
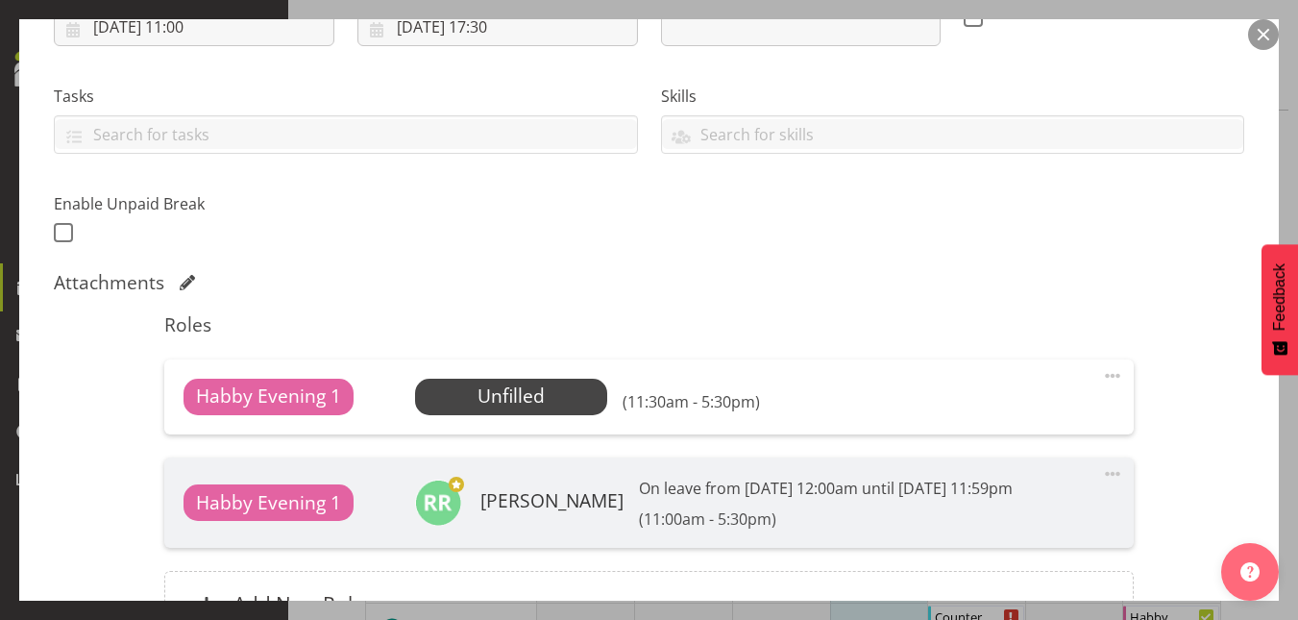
scroll to position [589, 0]
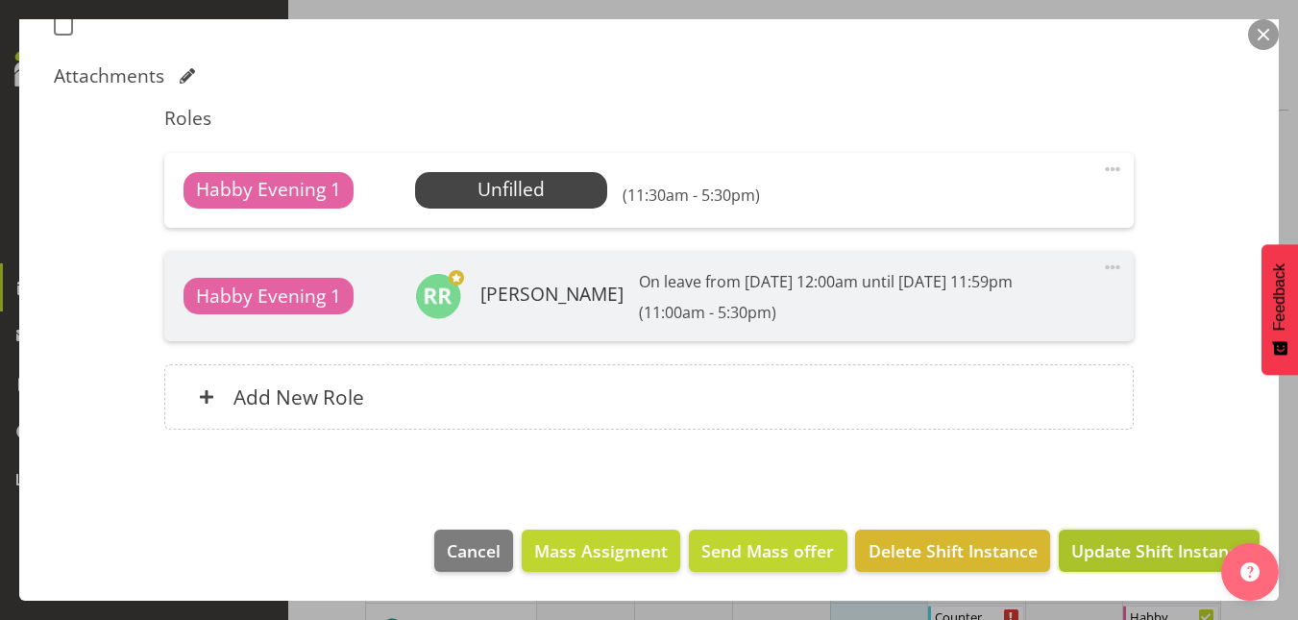
click at [1129, 566] on button "Update Shift Instance" at bounding box center [1158, 550] width 201 height 42
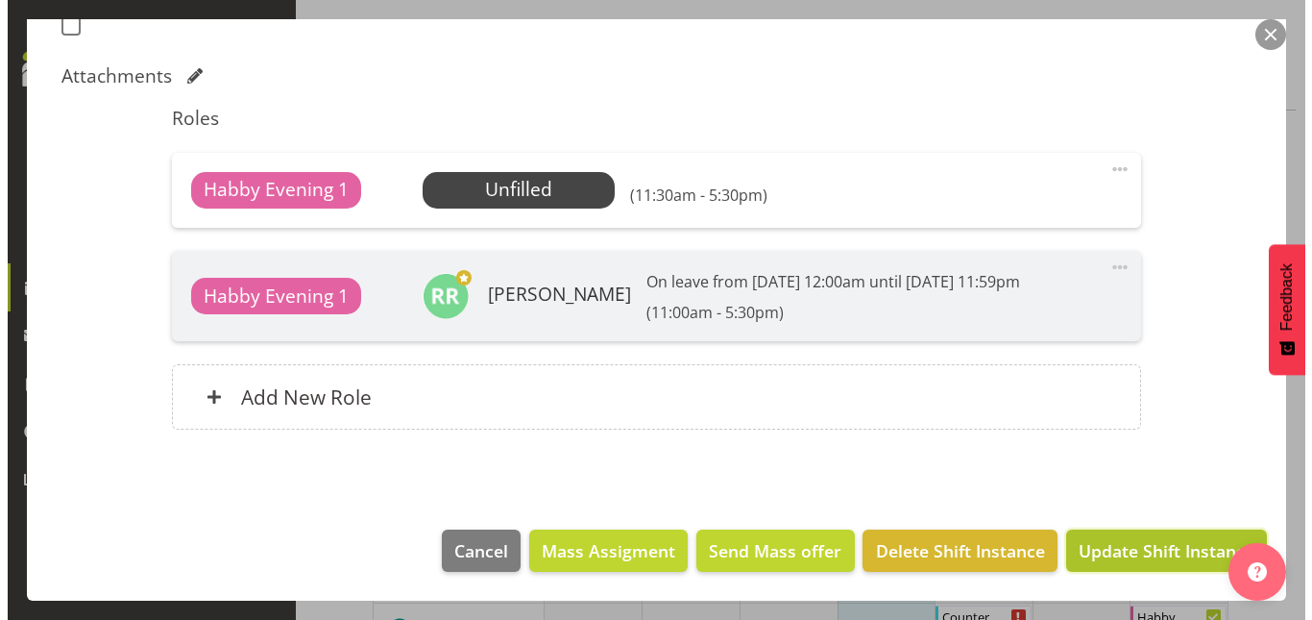
scroll to position [512, 0]
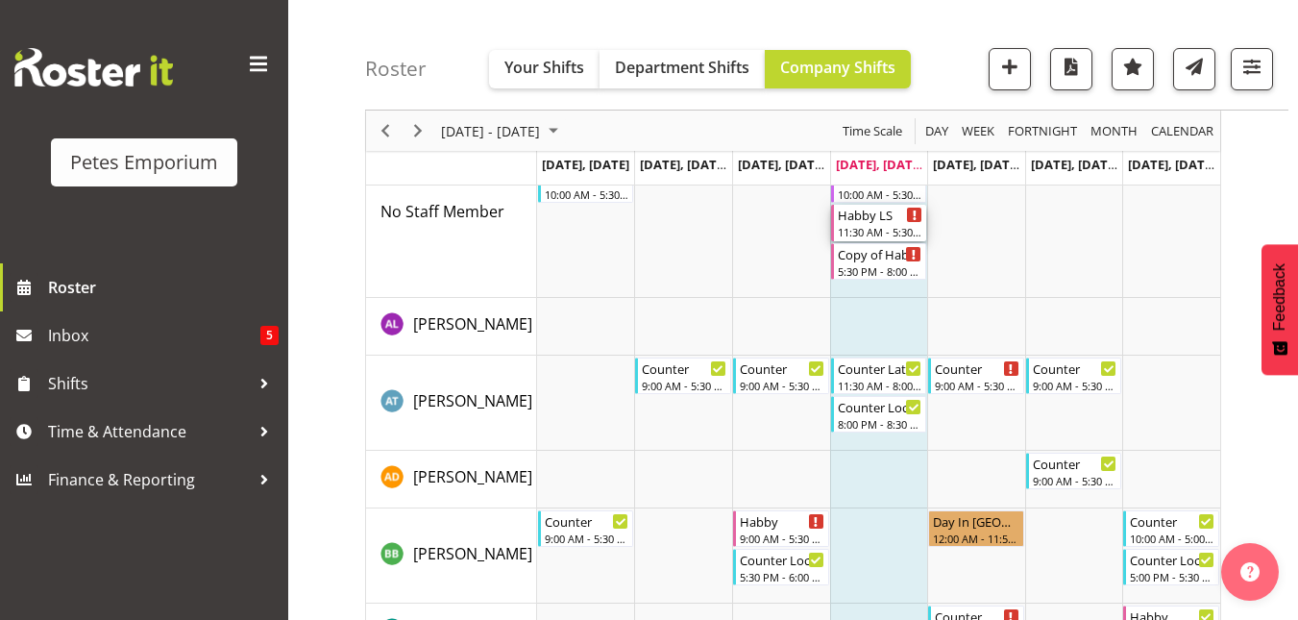
click at [870, 220] on div "Habby LS" at bounding box center [880, 214] width 85 height 19
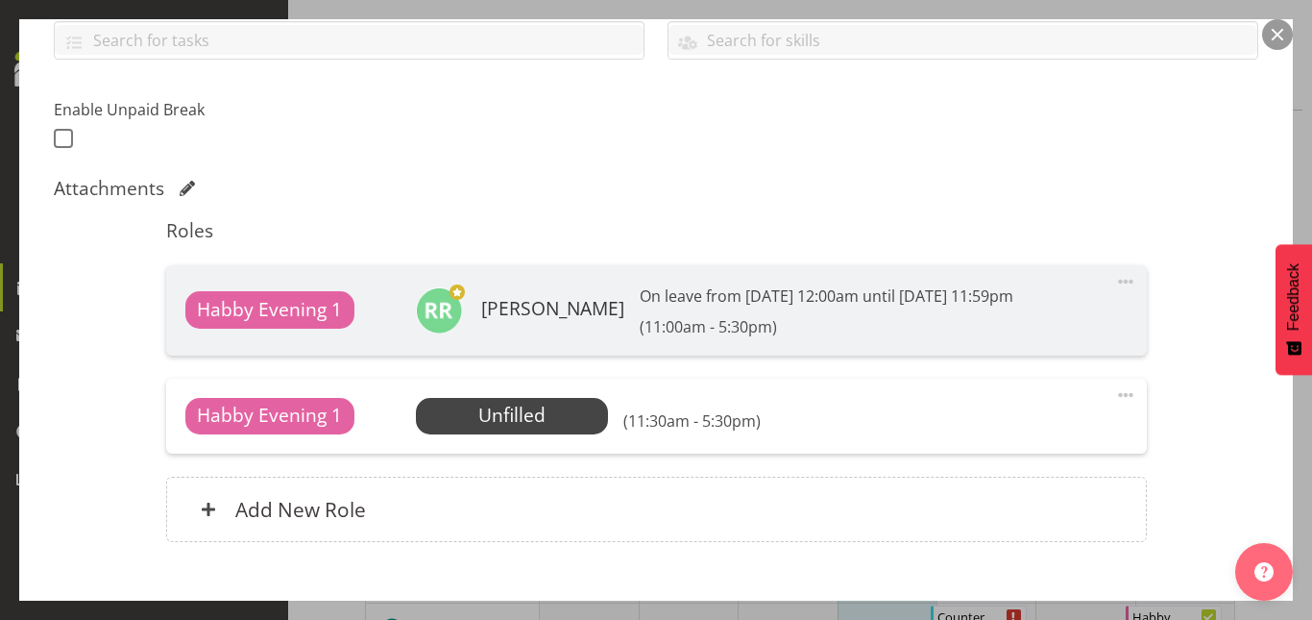
scroll to position [454, 0]
click at [491, 428] on span "Select Employee" at bounding box center [512, 415] width 143 height 28
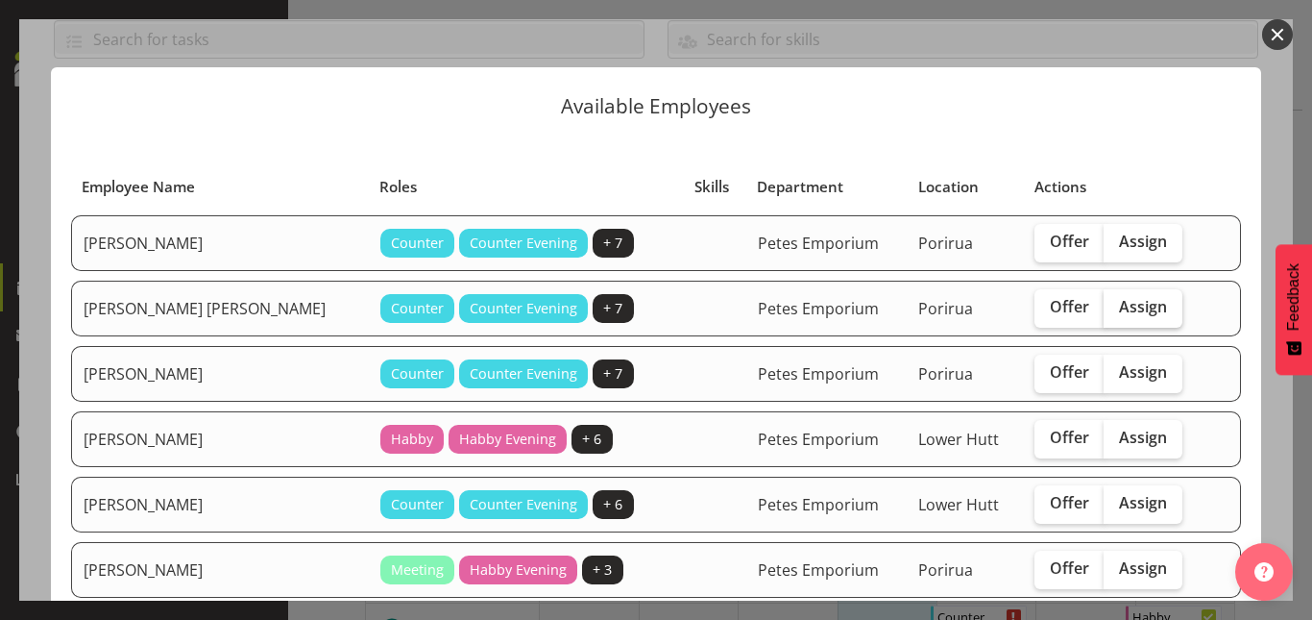
click at [1119, 297] on span "Assign" at bounding box center [1143, 306] width 48 height 19
click at [1109, 301] on input "Assign" at bounding box center [1110, 307] width 12 height 12
checkbox input "true"
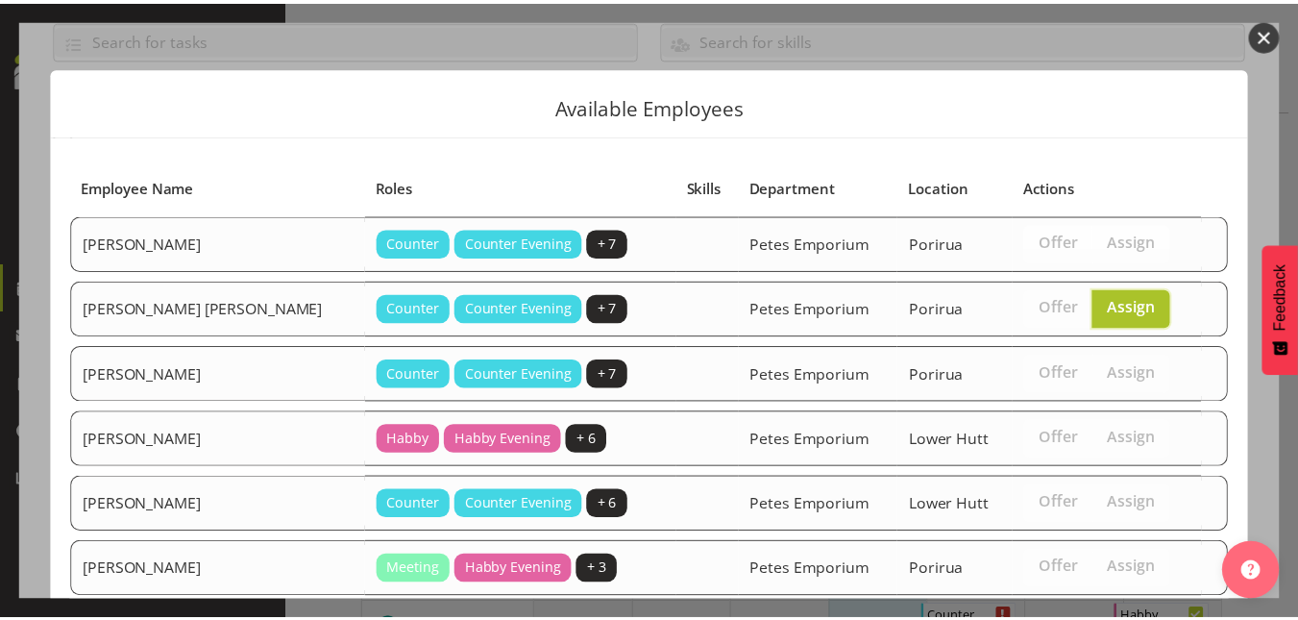
scroll to position [597, 0]
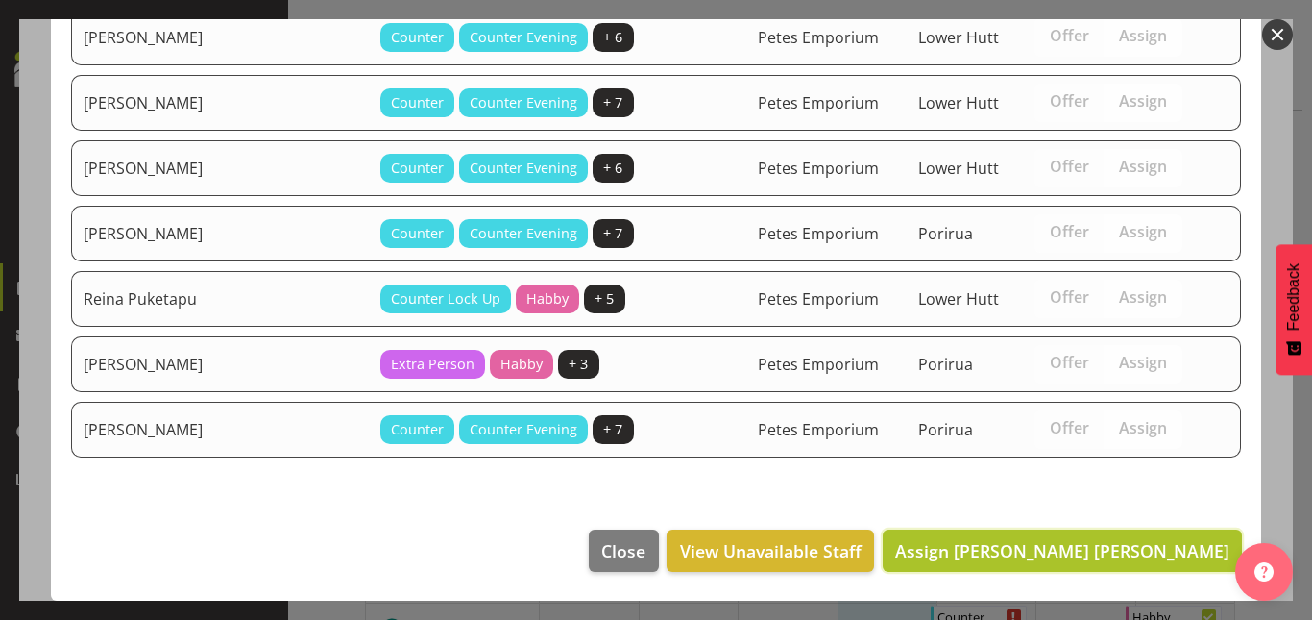
click at [1108, 558] on span "Assign [PERSON_NAME] [PERSON_NAME]" at bounding box center [1062, 550] width 334 height 23
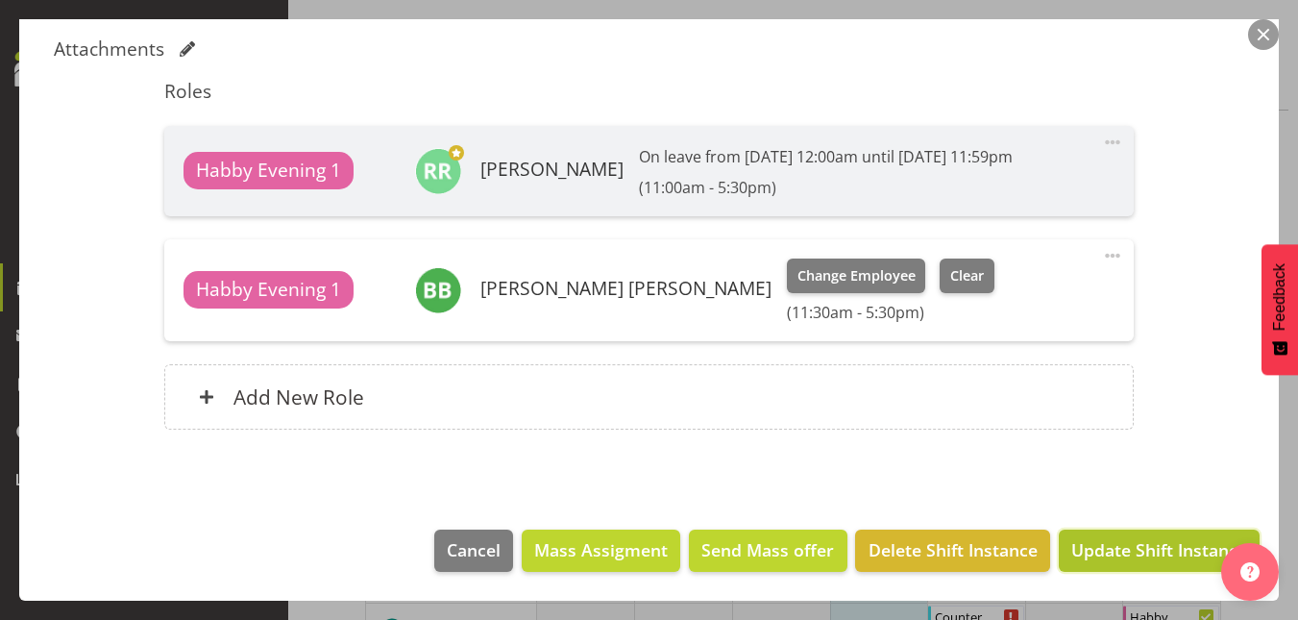
click at [1145, 556] on span "Update Shift Instance" at bounding box center [1159, 549] width 176 height 25
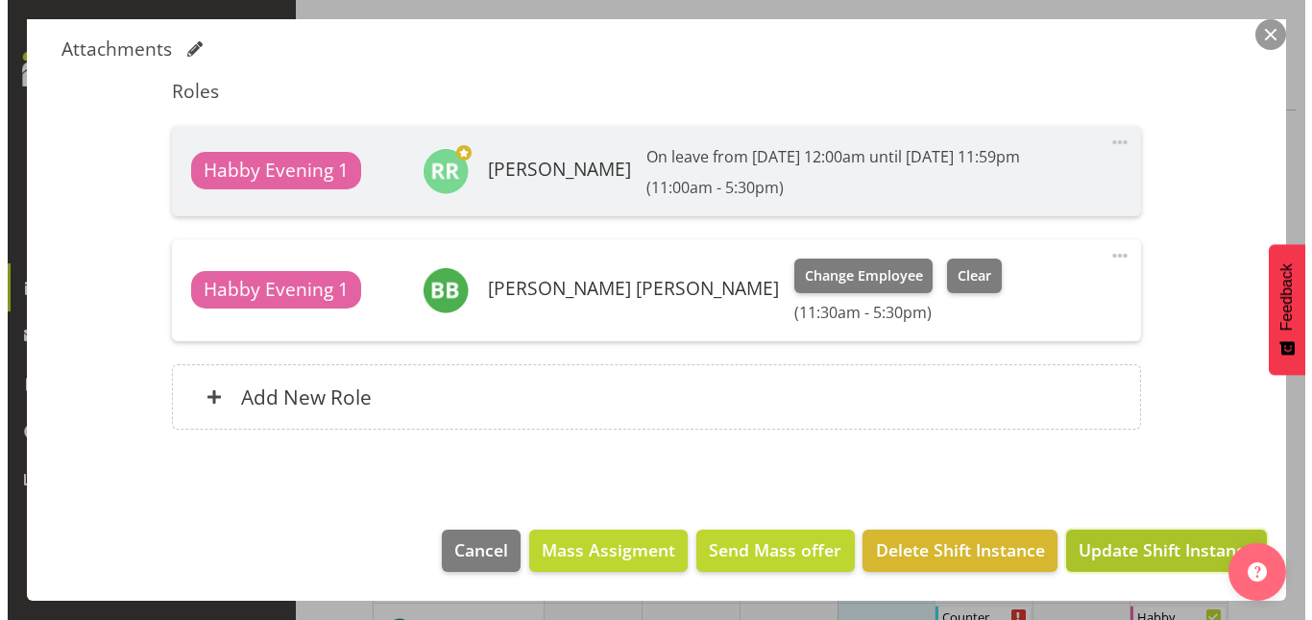
scroll to position [539, 0]
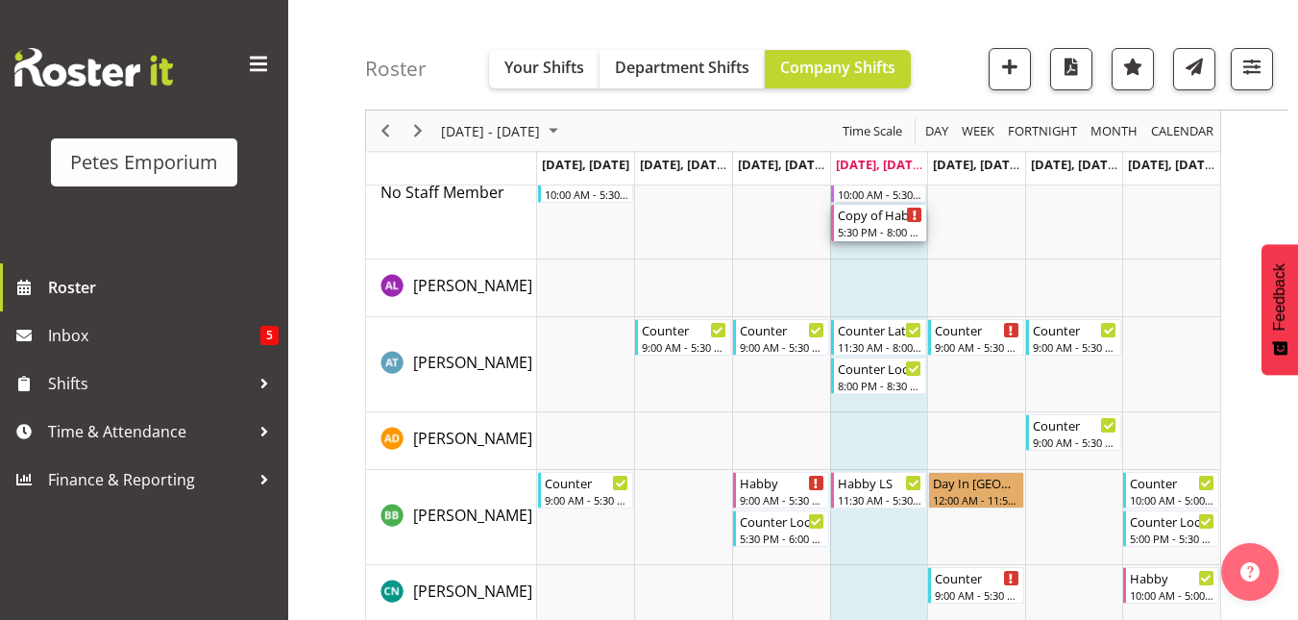
click at [888, 229] on div "5:30 PM - 8:00 PM" at bounding box center [880, 231] width 85 height 15
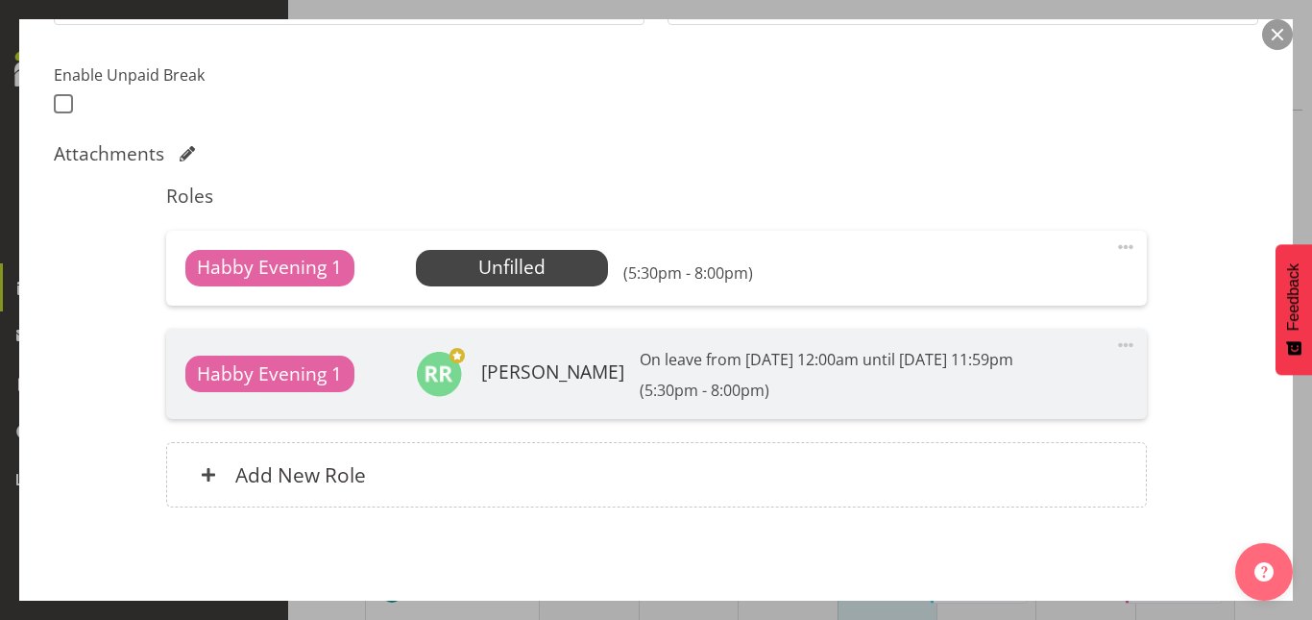
scroll to position [517, 0]
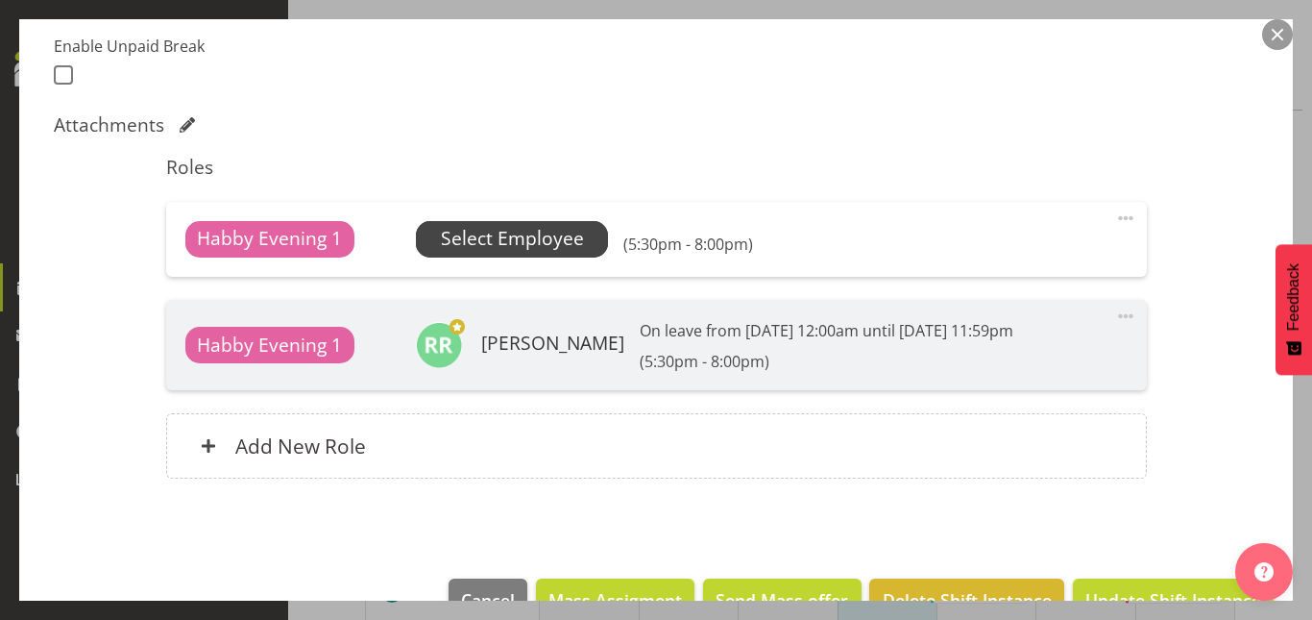
click at [510, 238] on span "Select Employee" at bounding box center [512, 239] width 143 height 28
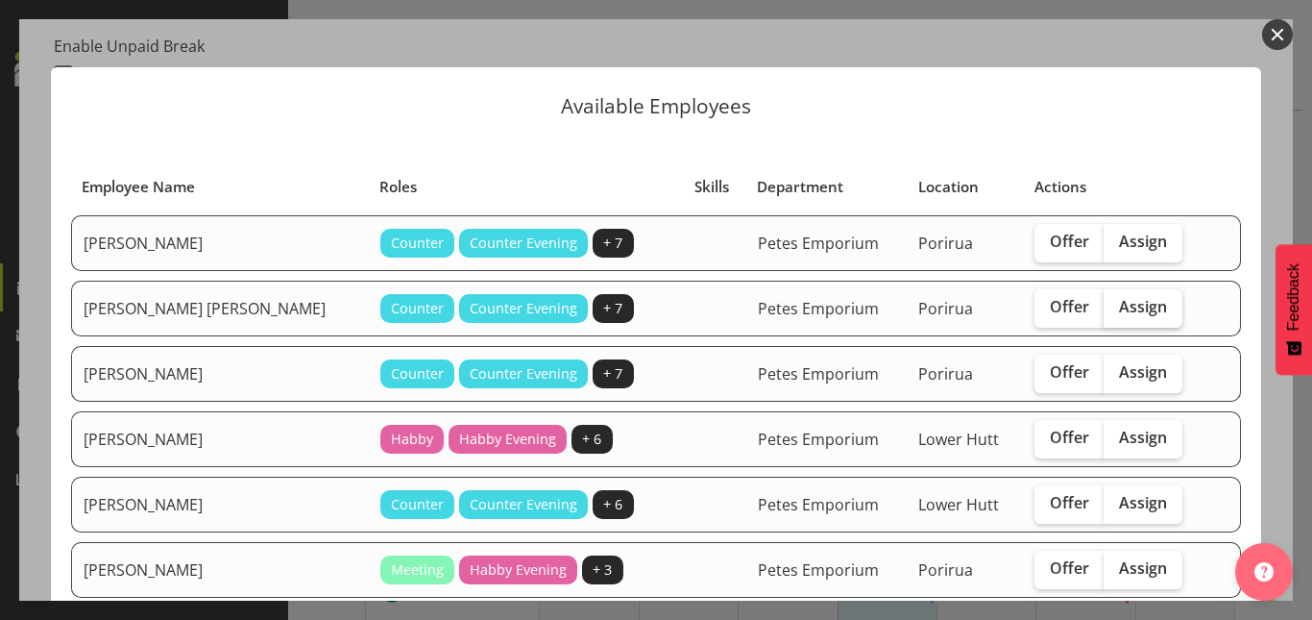
click at [1119, 307] on span "Assign" at bounding box center [1143, 306] width 48 height 19
click at [1112, 307] on input "Assign" at bounding box center [1110, 307] width 12 height 12
checkbox input "true"
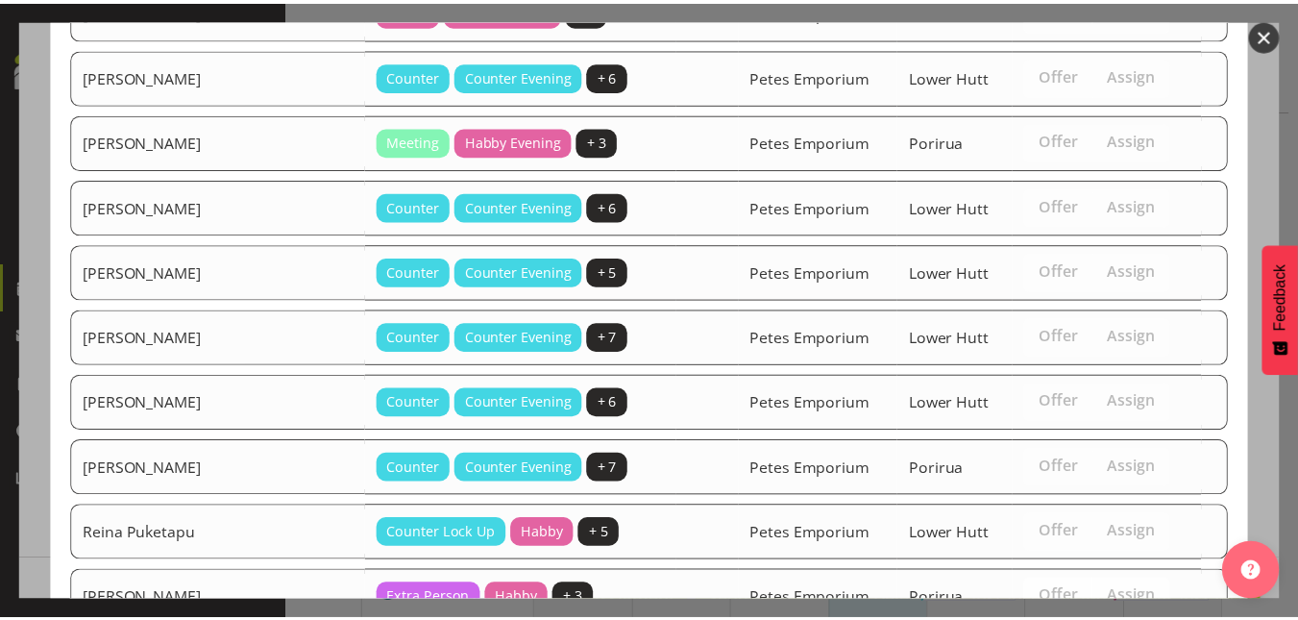
scroll to position [663, 0]
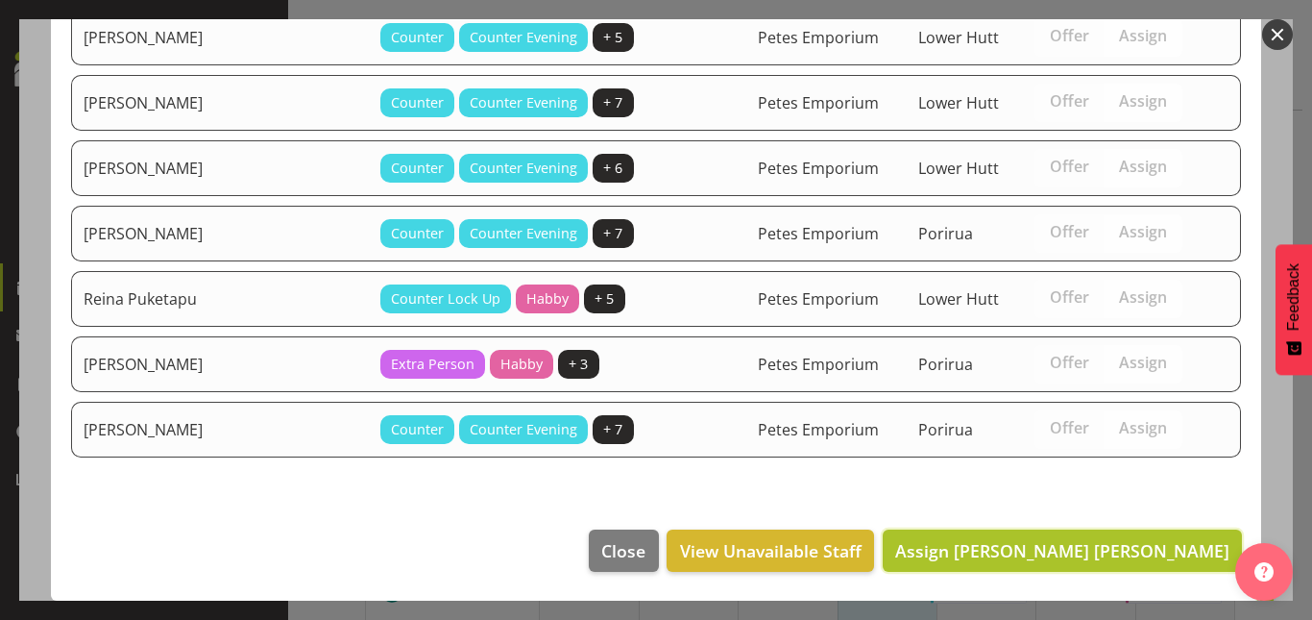
click at [1108, 554] on span "Assign [PERSON_NAME] [PERSON_NAME]" at bounding box center [1062, 550] width 334 height 23
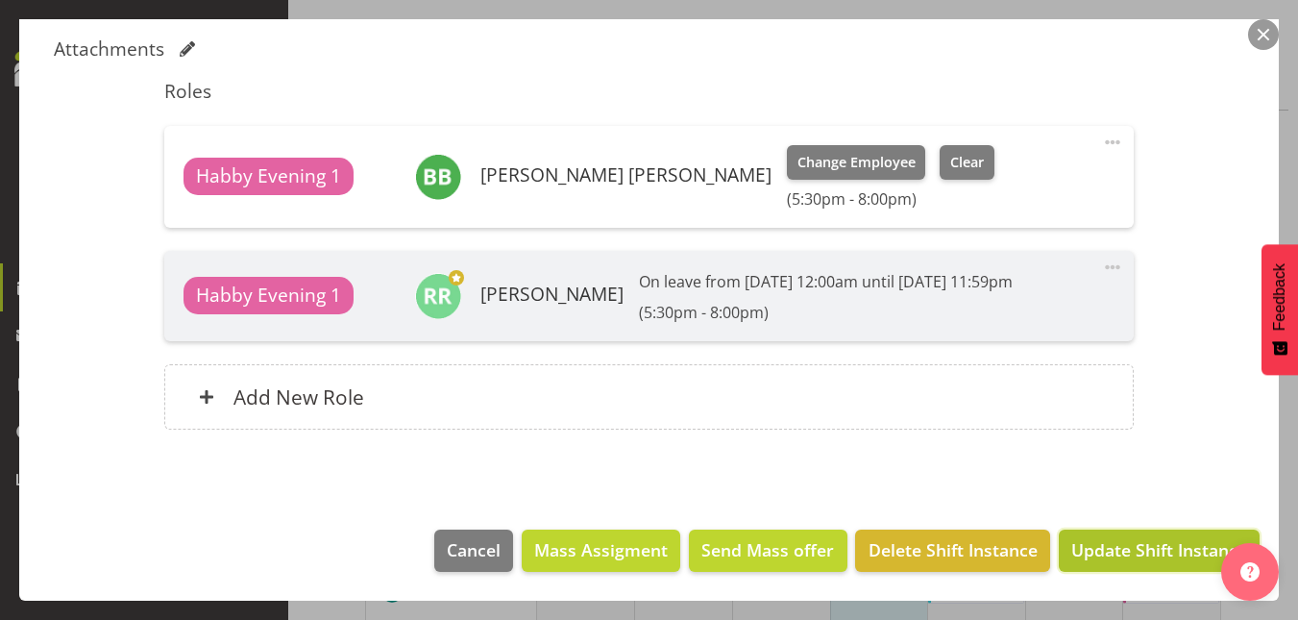
click at [1131, 556] on span "Update Shift Instance" at bounding box center [1159, 549] width 176 height 25
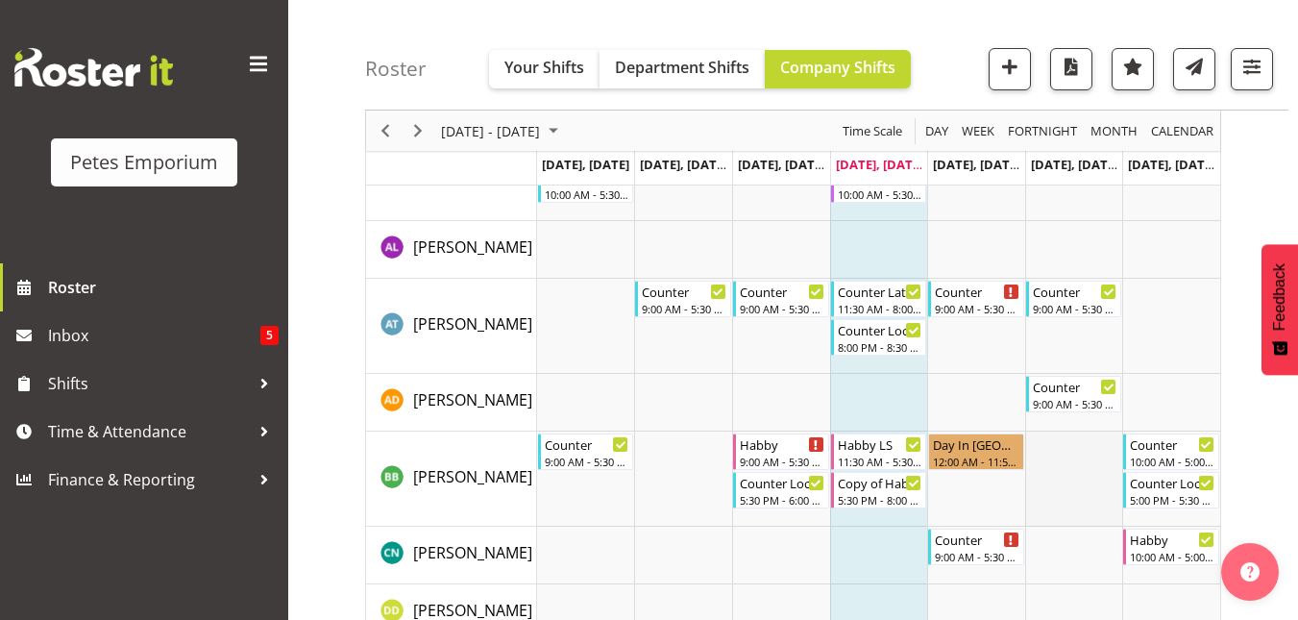
scroll to position [0, 0]
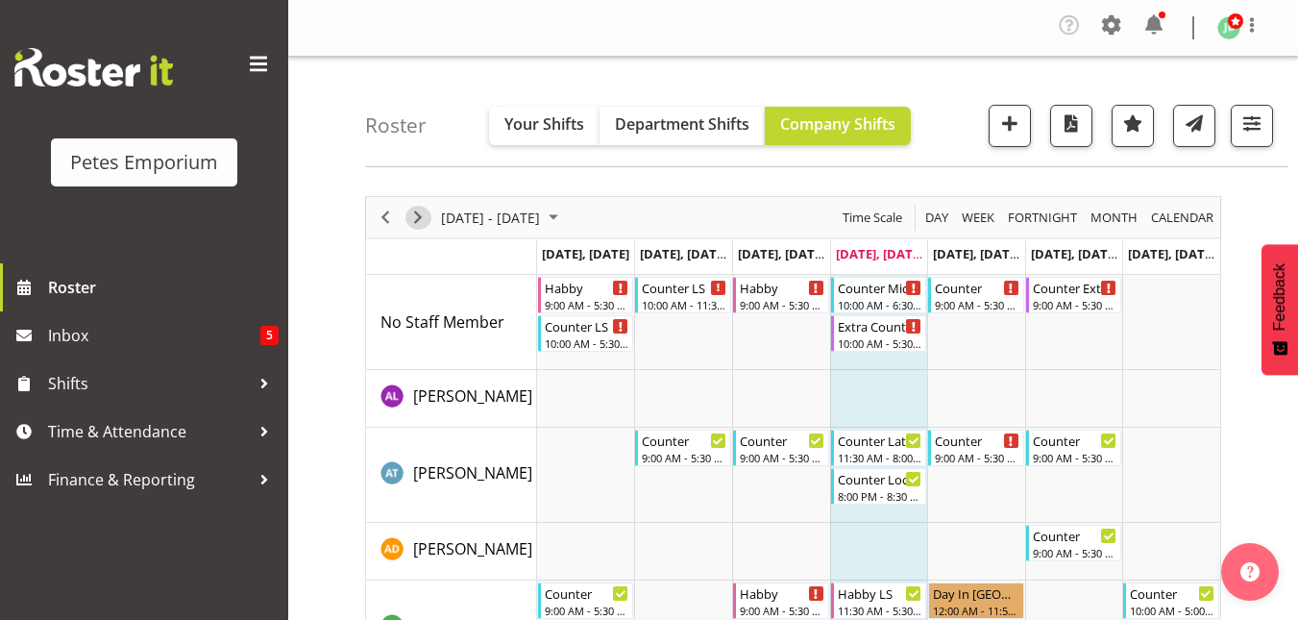
click at [422, 220] on span "Next" at bounding box center [417, 218] width 23 height 24
